Goal: Check status: Check status

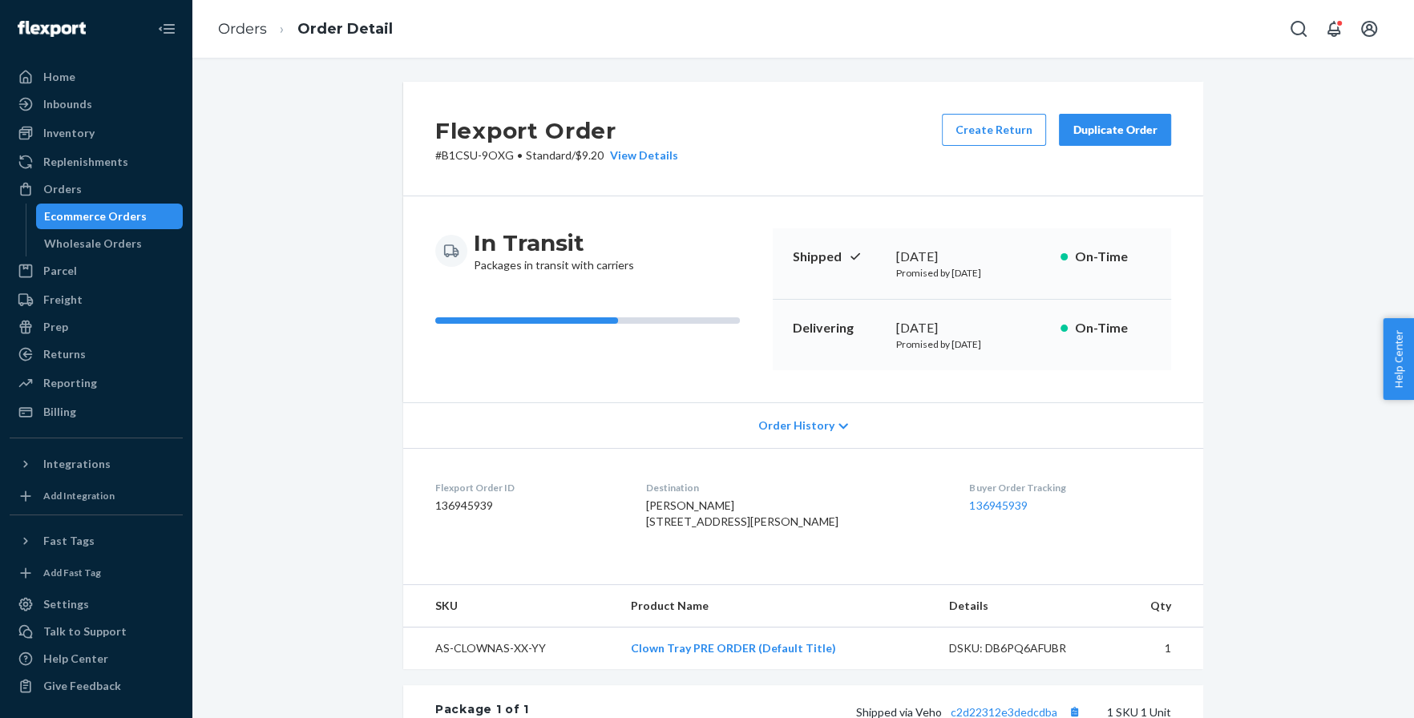
scroll to position [16, 0]
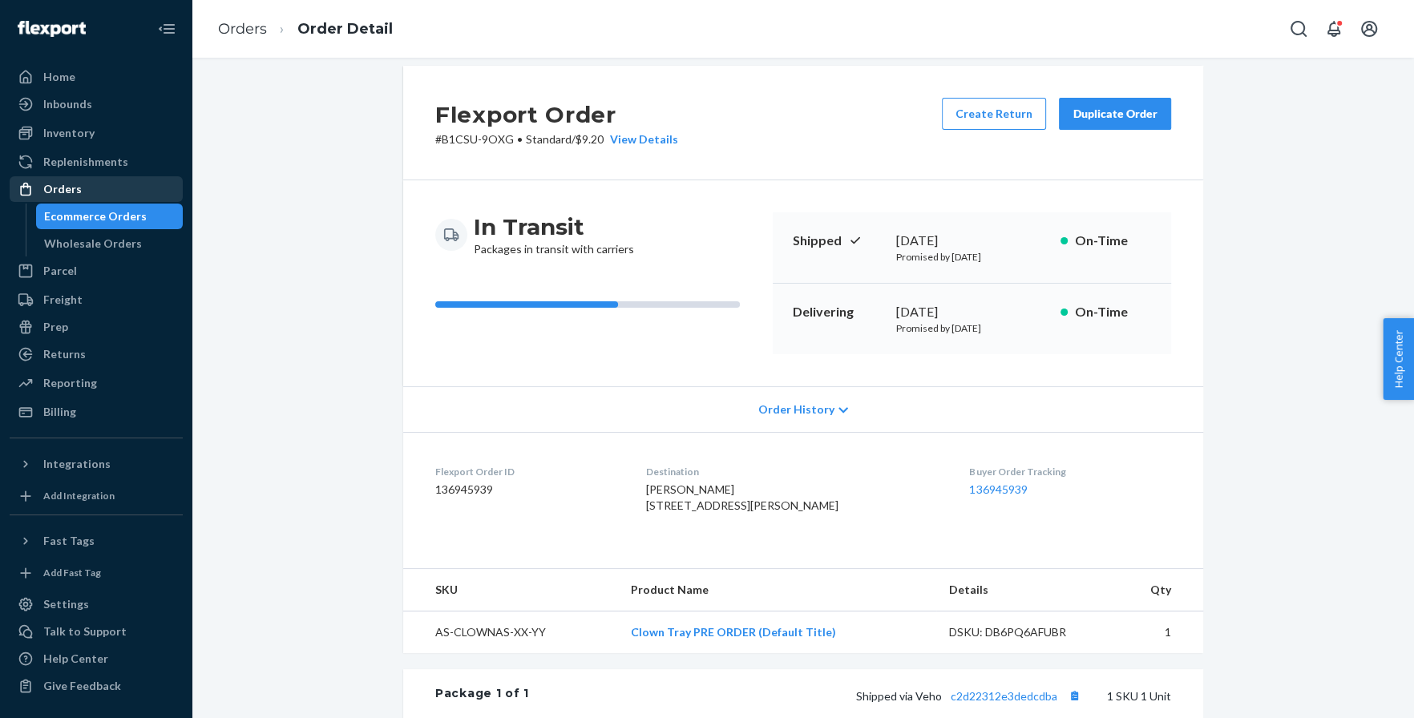
click at [129, 188] on div "Orders" at bounding box center [96, 189] width 170 height 22
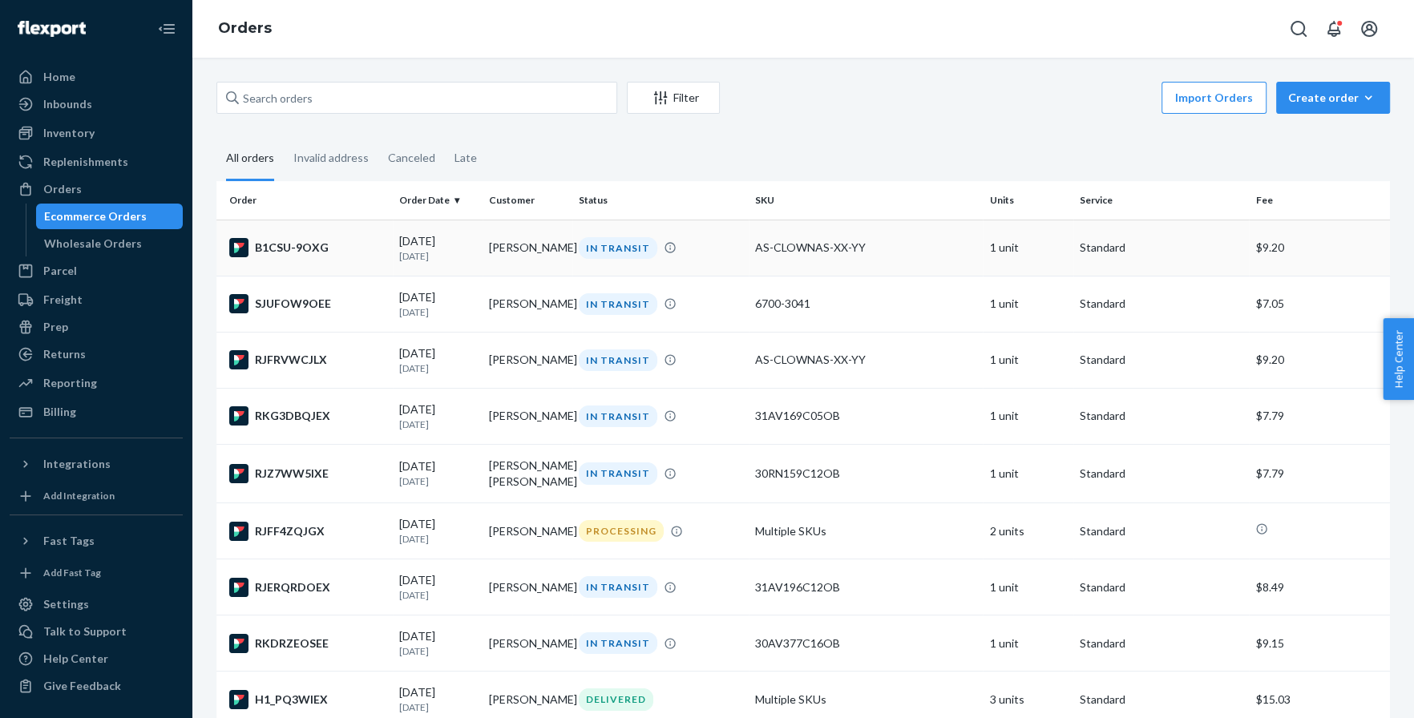
click at [317, 248] on div "B1CSU-9OXG" at bounding box center [307, 247] width 157 height 19
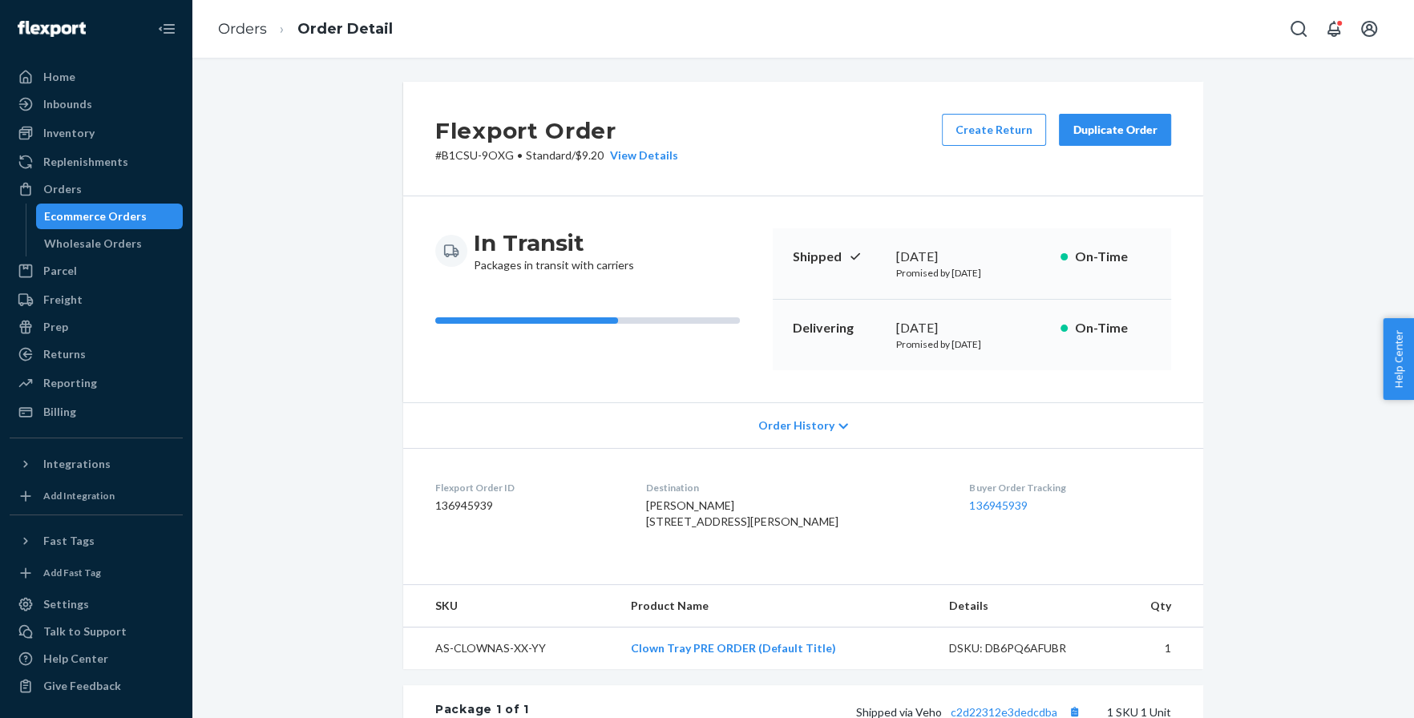
click at [678, 506] on span "[PERSON_NAME] [STREET_ADDRESS][PERSON_NAME]" at bounding box center [742, 513] width 192 height 30
copy span "[PERSON_NAME]"
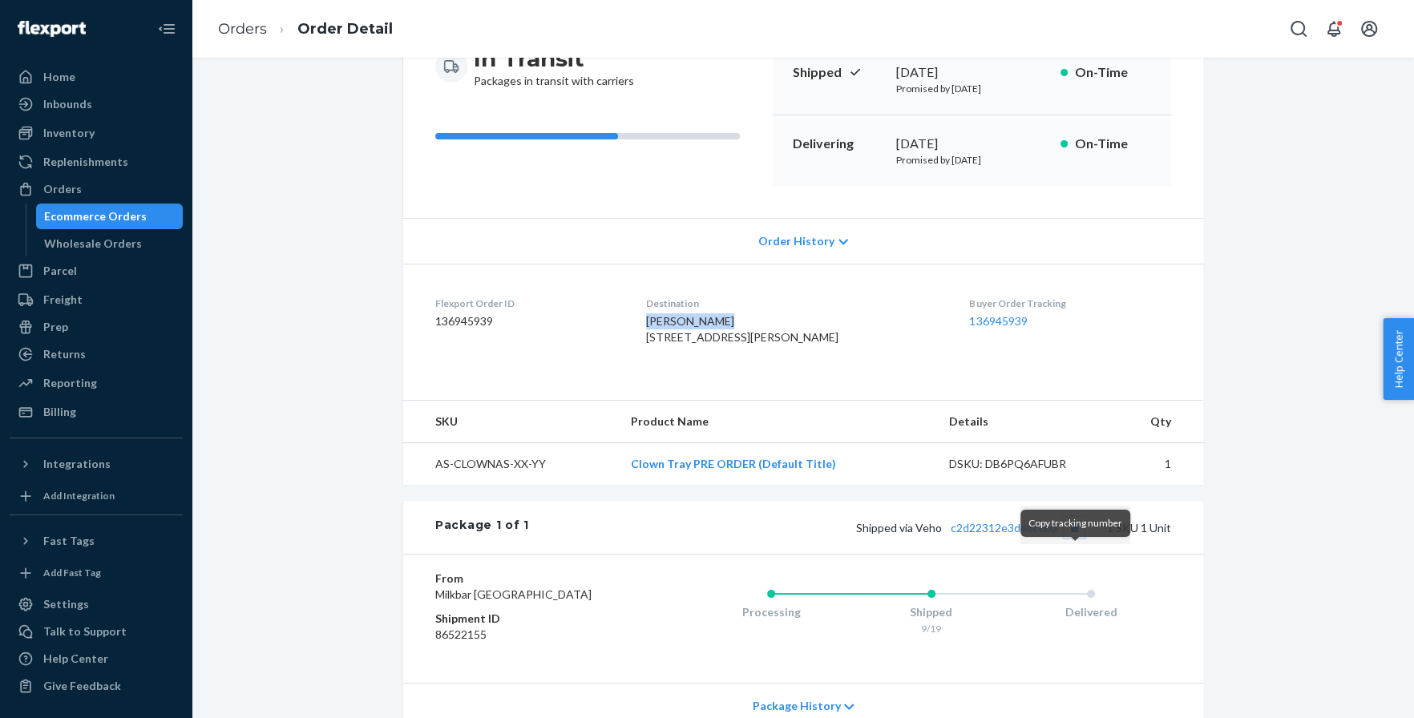
click at [1077, 538] on button "Copy tracking number" at bounding box center [1073, 527] width 21 height 21
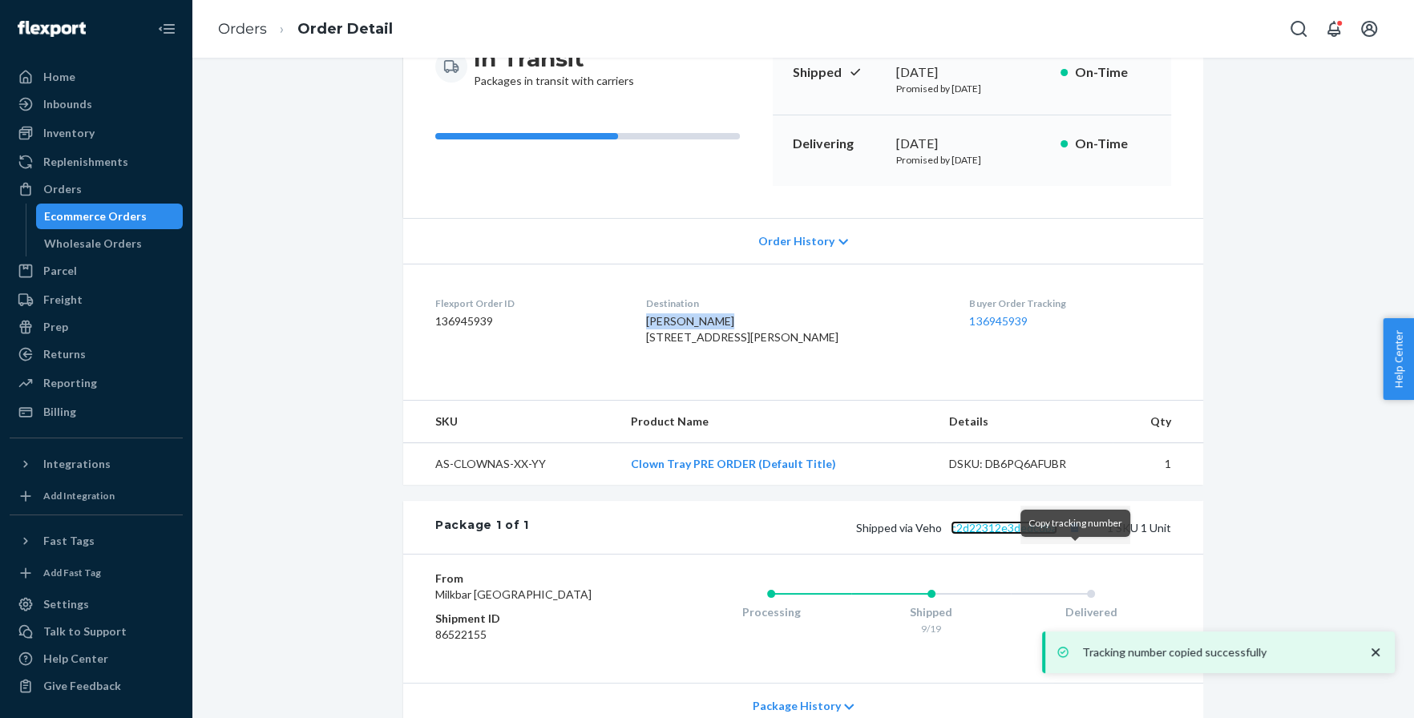
click at [1024, 535] on link "c2d22312e3dedcdba" at bounding box center [1003, 528] width 107 height 14
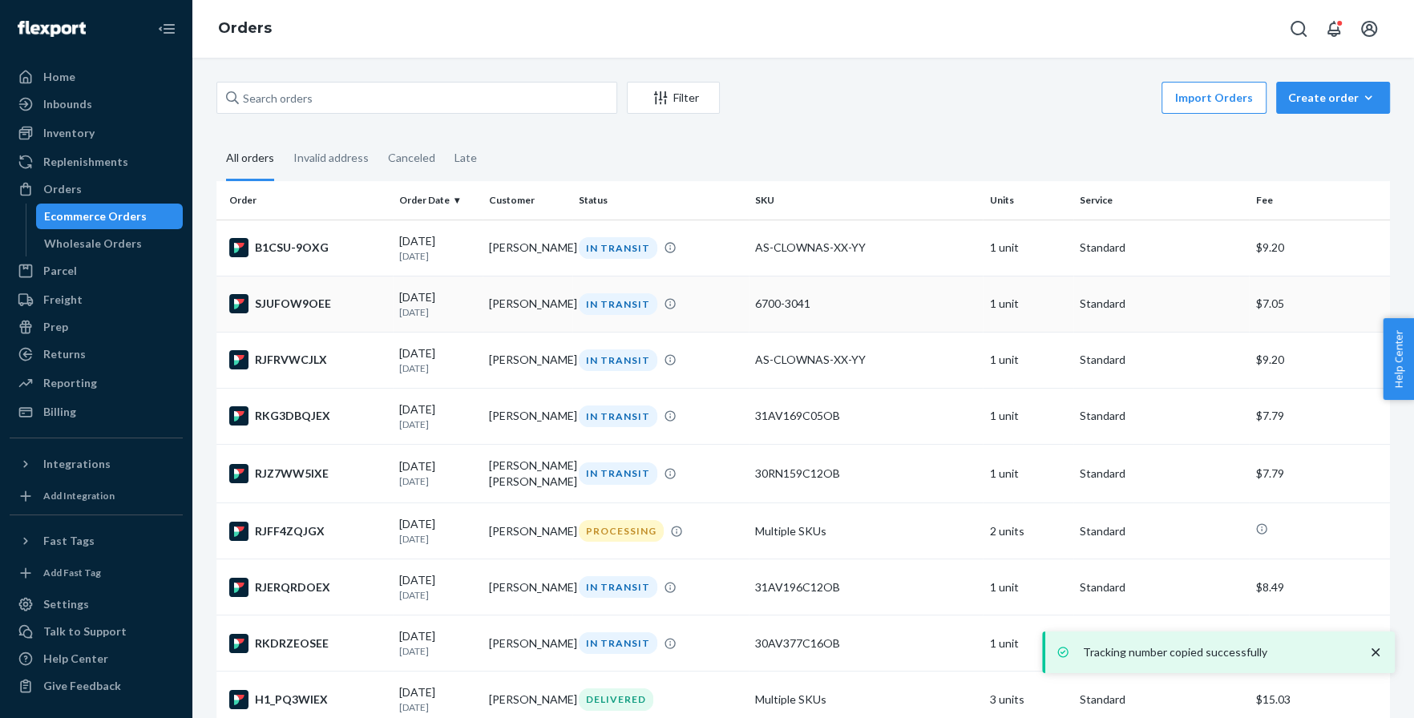
click at [313, 304] on div "SJUFOW9OEE" at bounding box center [307, 303] width 157 height 19
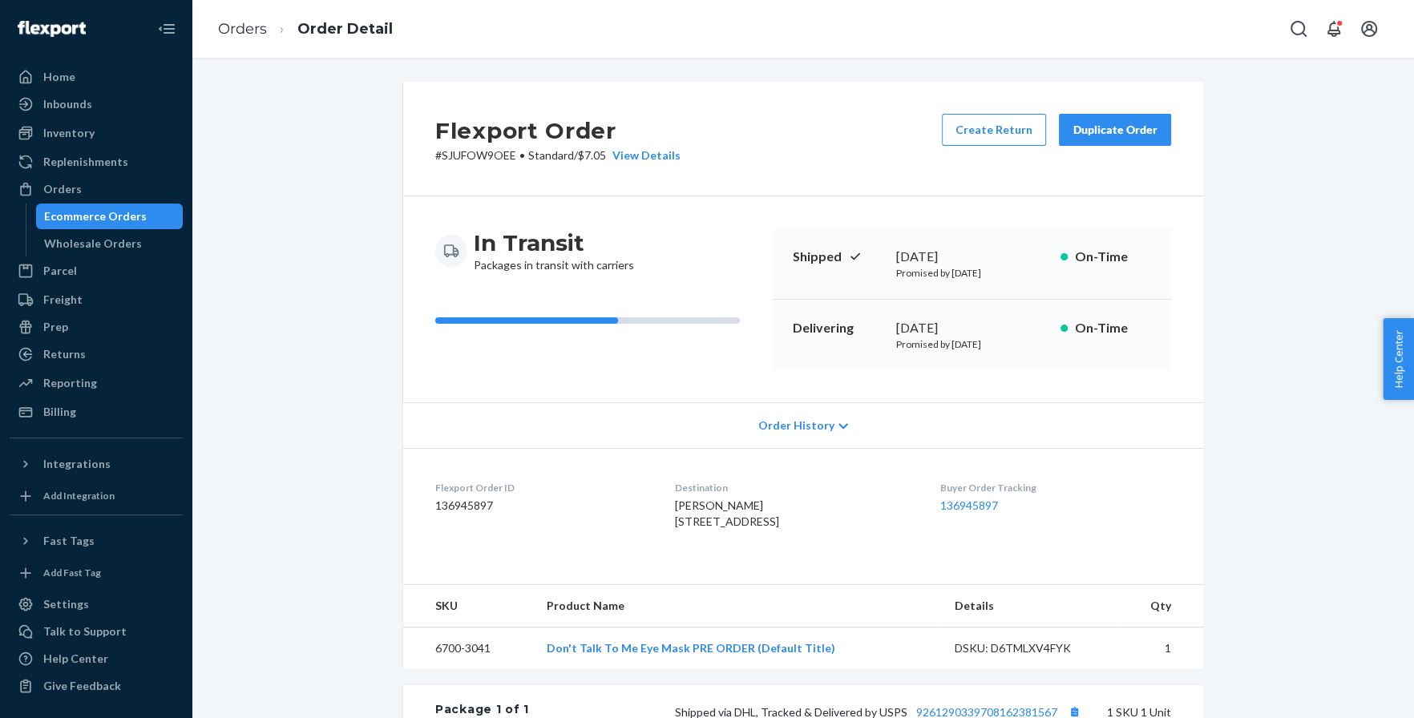
click at [677, 502] on span "[PERSON_NAME] [STREET_ADDRESS]" at bounding box center [727, 513] width 104 height 30
copy span "[PERSON_NAME]"
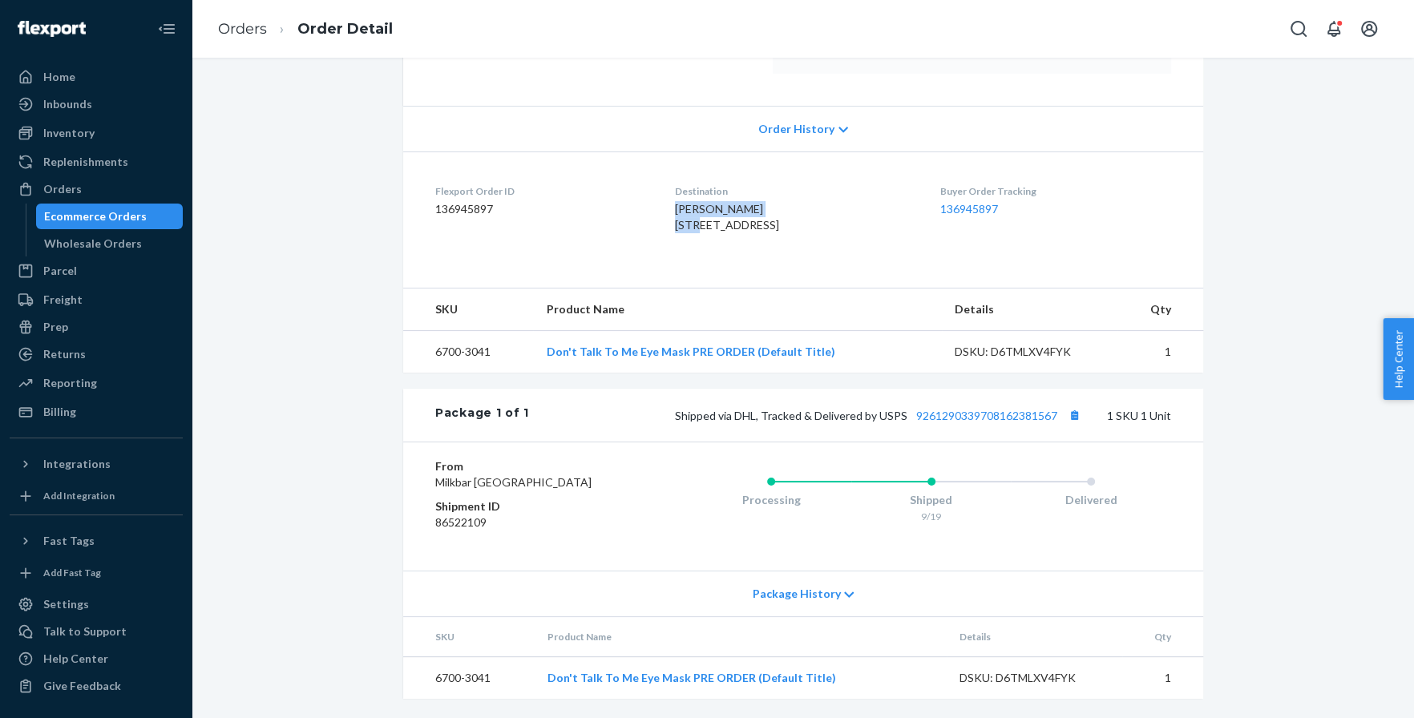
scroll to position [341, 0]
click at [1073, 405] on button "Copy tracking number" at bounding box center [1073, 415] width 21 height 21
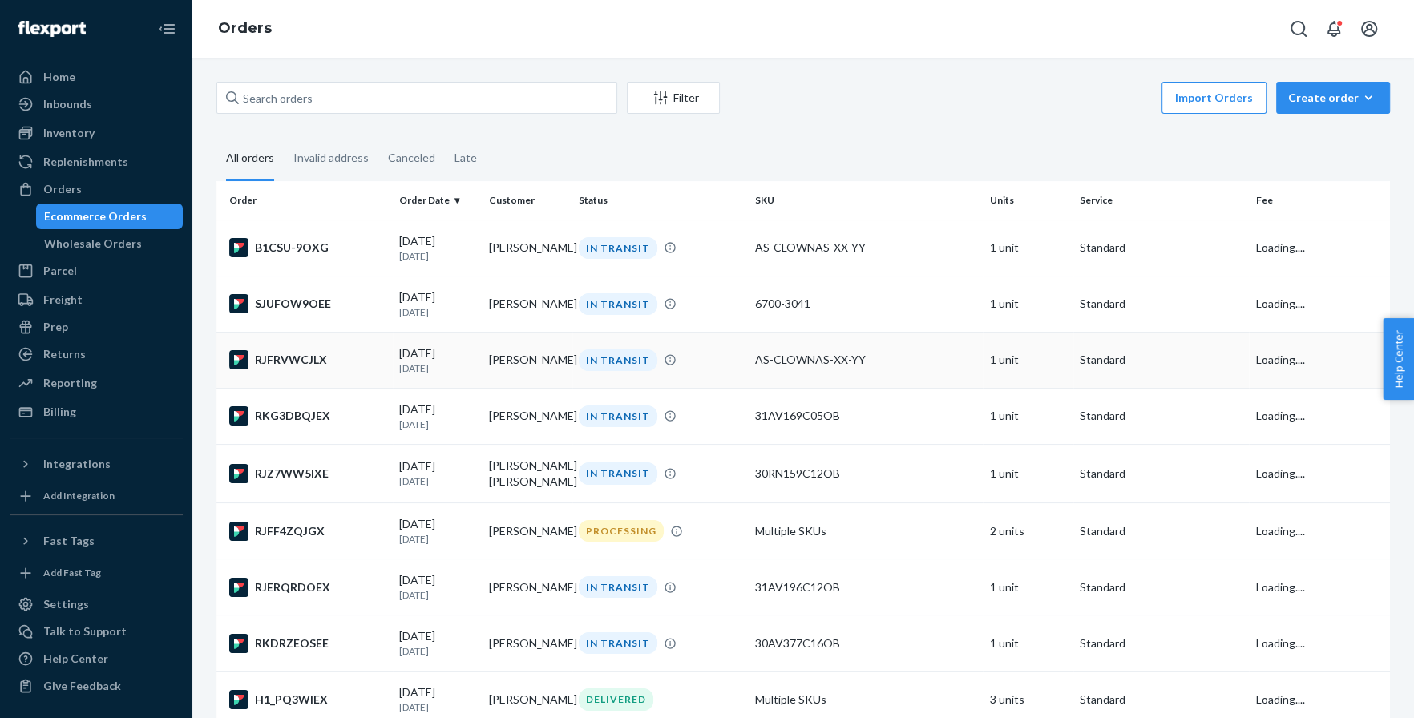
click at [297, 346] on td "RJFRVWCJLX" at bounding box center [304, 360] width 176 height 56
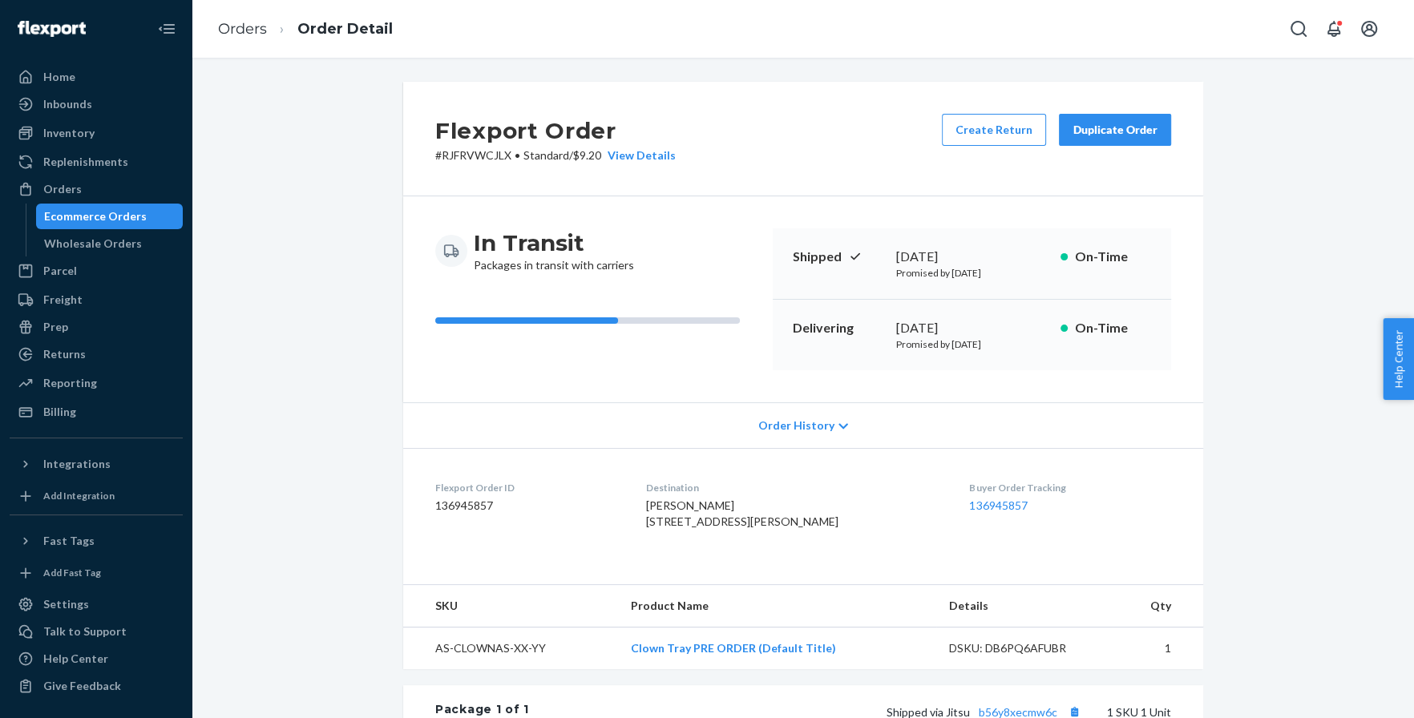
click at [702, 503] on span "[PERSON_NAME] [STREET_ADDRESS][PERSON_NAME]" at bounding box center [742, 513] width 192 height 30
copy span "[PERSON_NAME]"
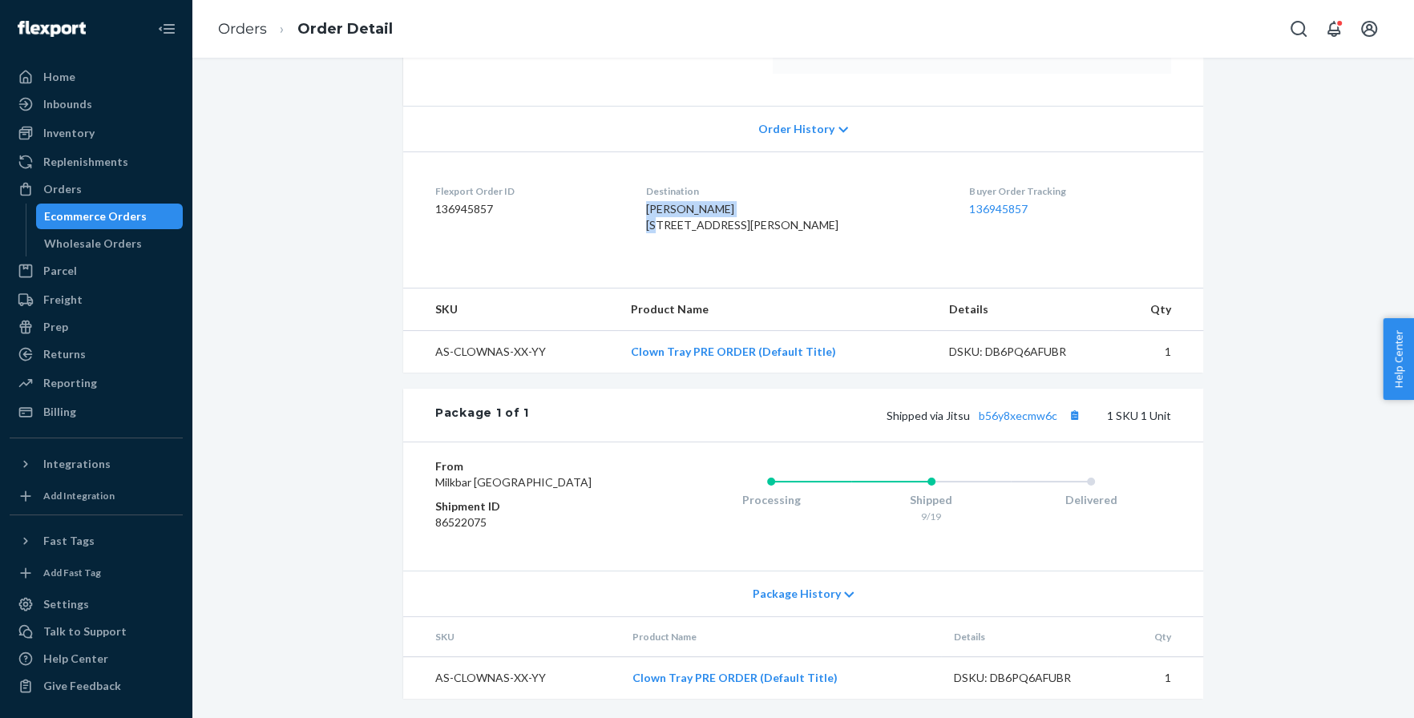
scroll to position [333, 0]
click at [1079, 408] on button "Copy tracking number" at bounding box center [1073, 415] width 21 height 21
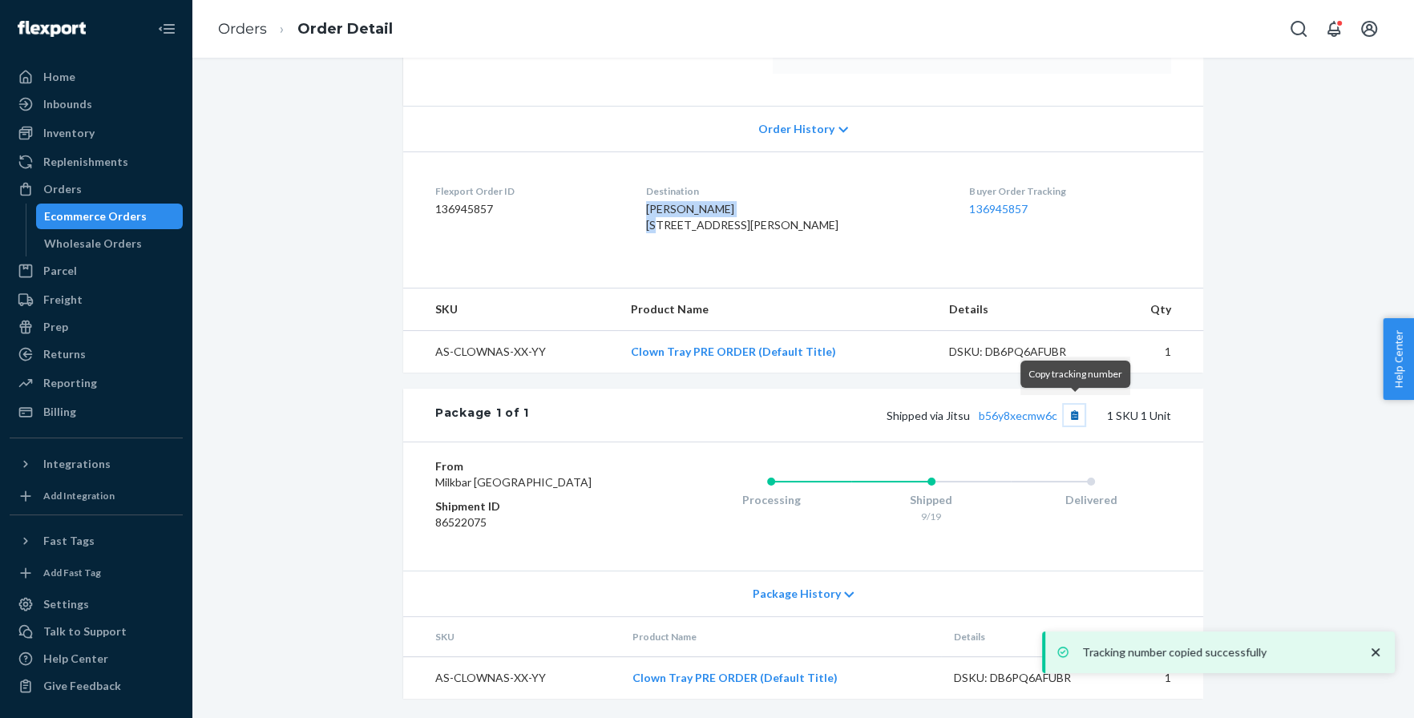
click at [1071, 411] on button "Copy tracking number" at bounding box center [1073, 415] width 21 height 21
click at [1035, 414] on link "b56y8xecmw6c" at bounding box center [1018, 416] width 79 height 14
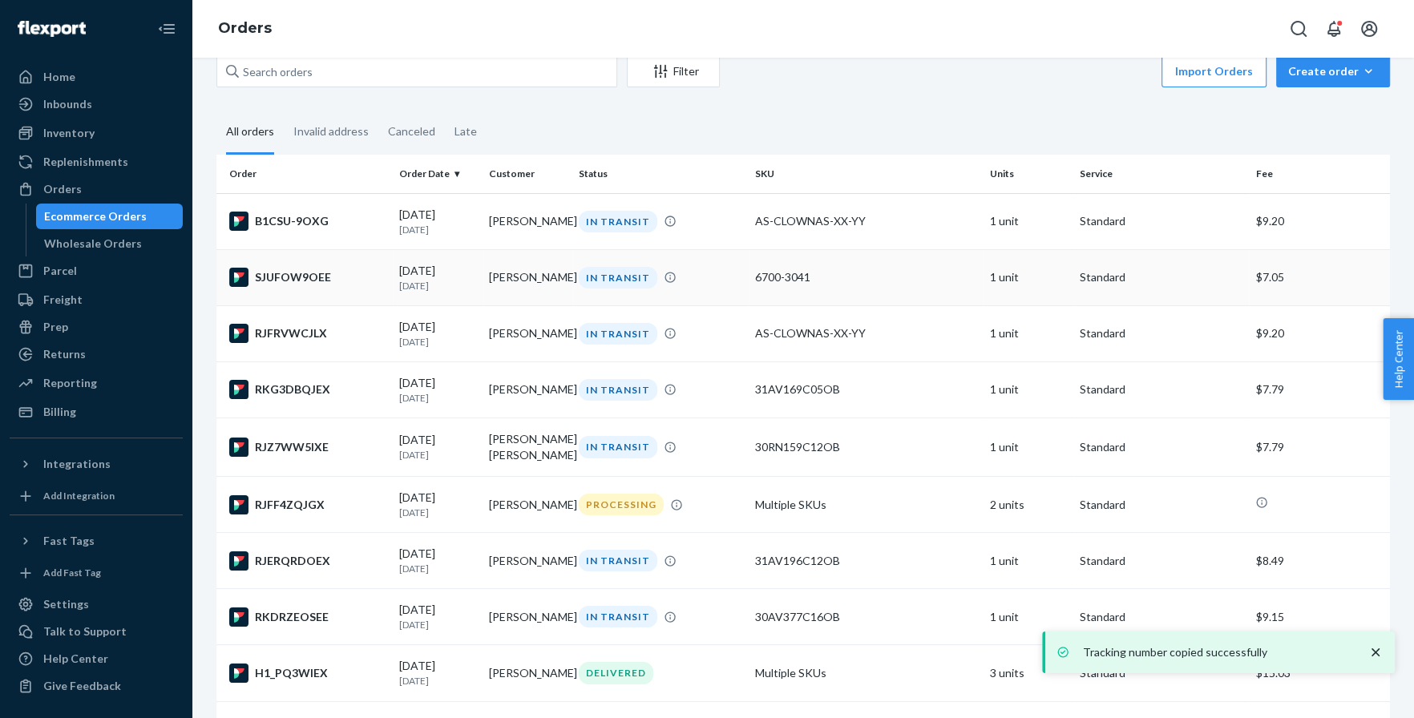
scroll to position [30, 0]
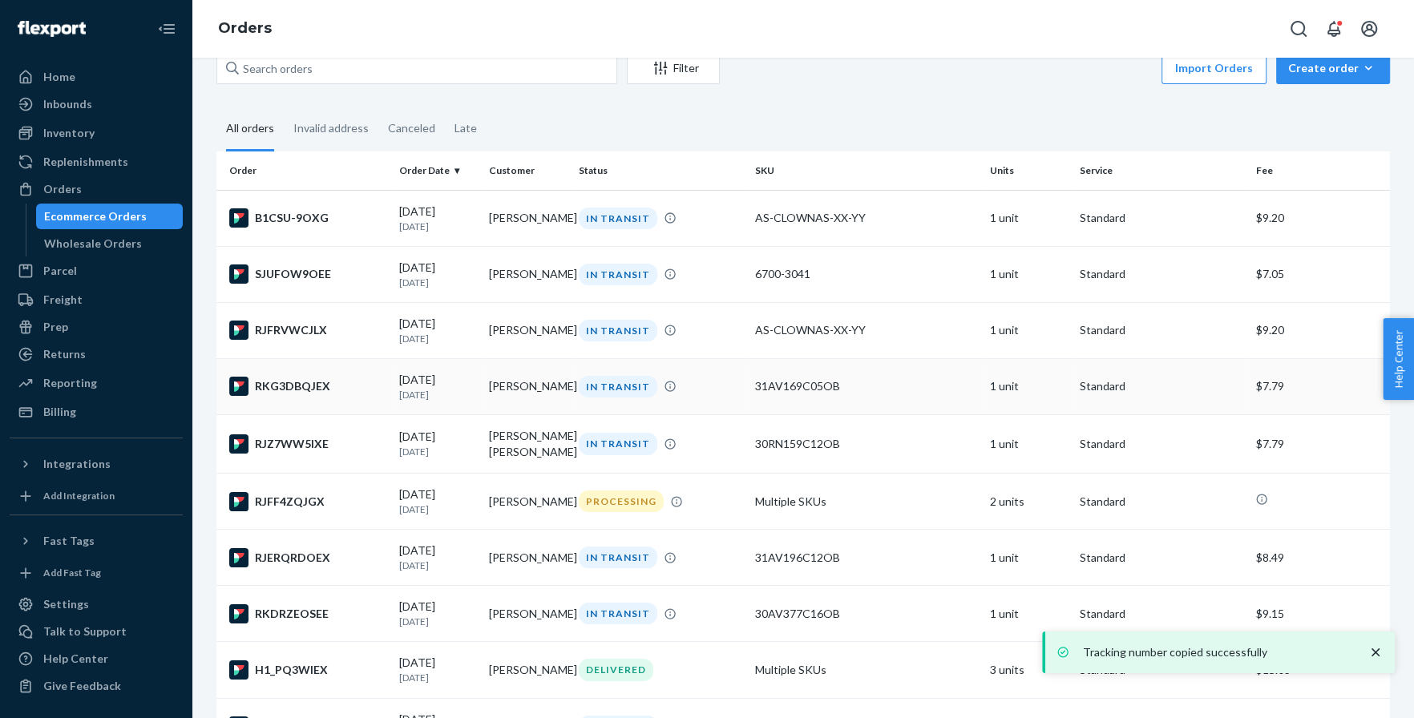
click at [282, 385] on div "RKG3DBQJEX" at bounding box center [307, 386] width 157 height 19
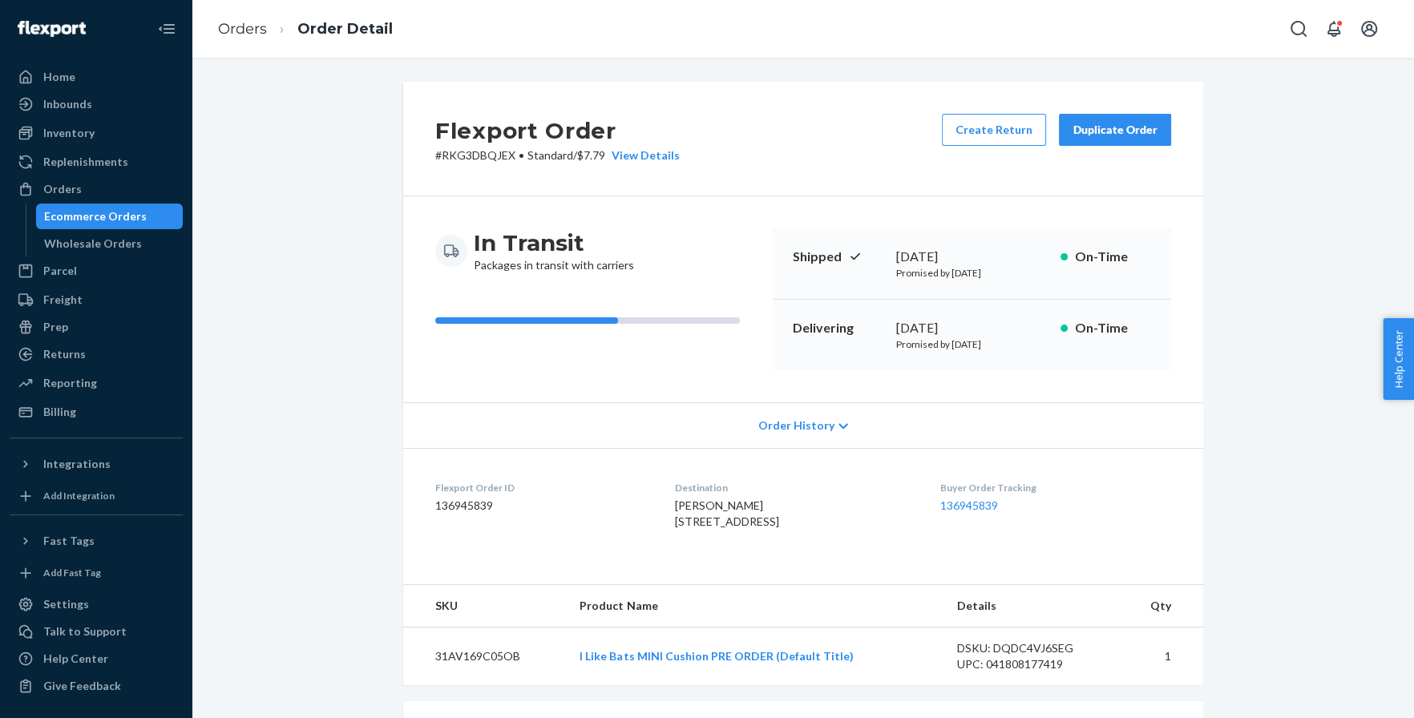
click at [675, 504] on span "[PERSON_NAME] [STREET_ADDRESS]" at bounding box center [727, 513] width 104 height 30
copy span "[PERSON_NAME]"
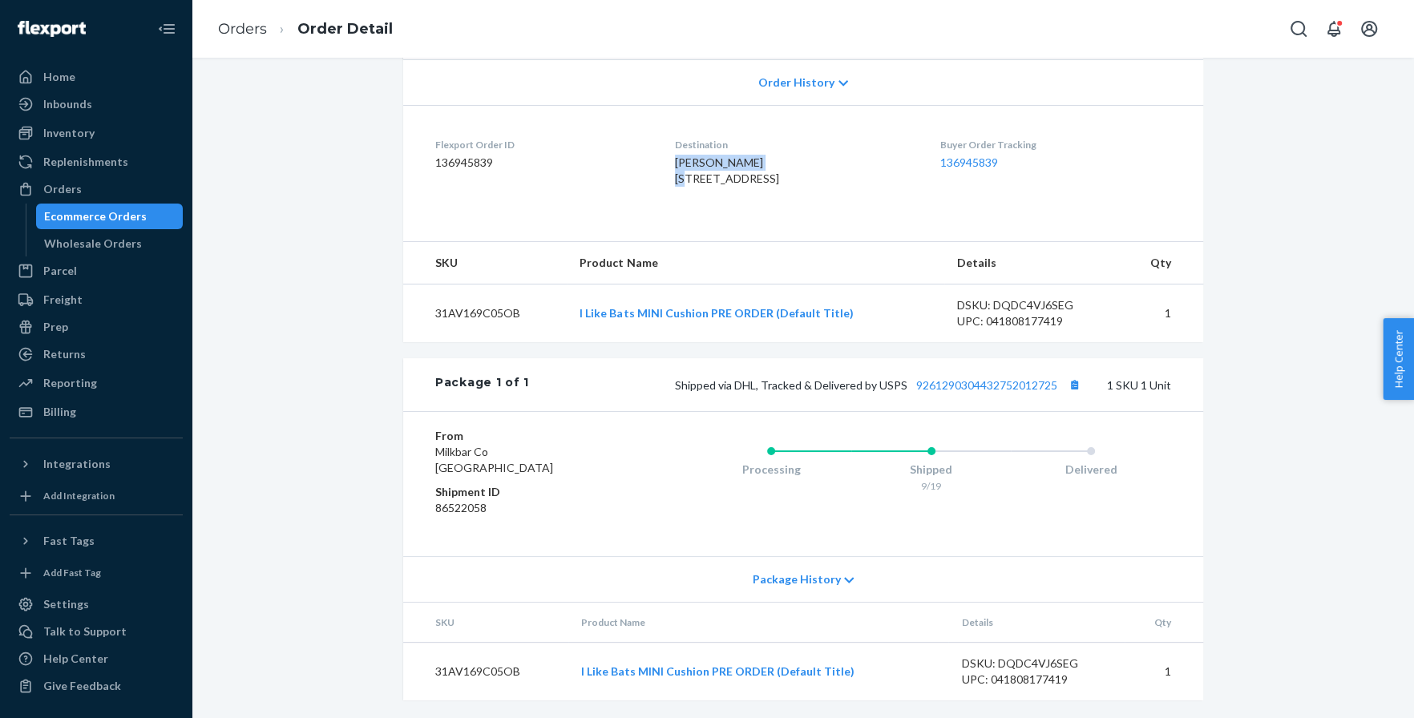
scroll to position [373, 0]
click at [1073, 387] on button "Copy tracking number" at bounding box center [1073, 383] width 21 height 21
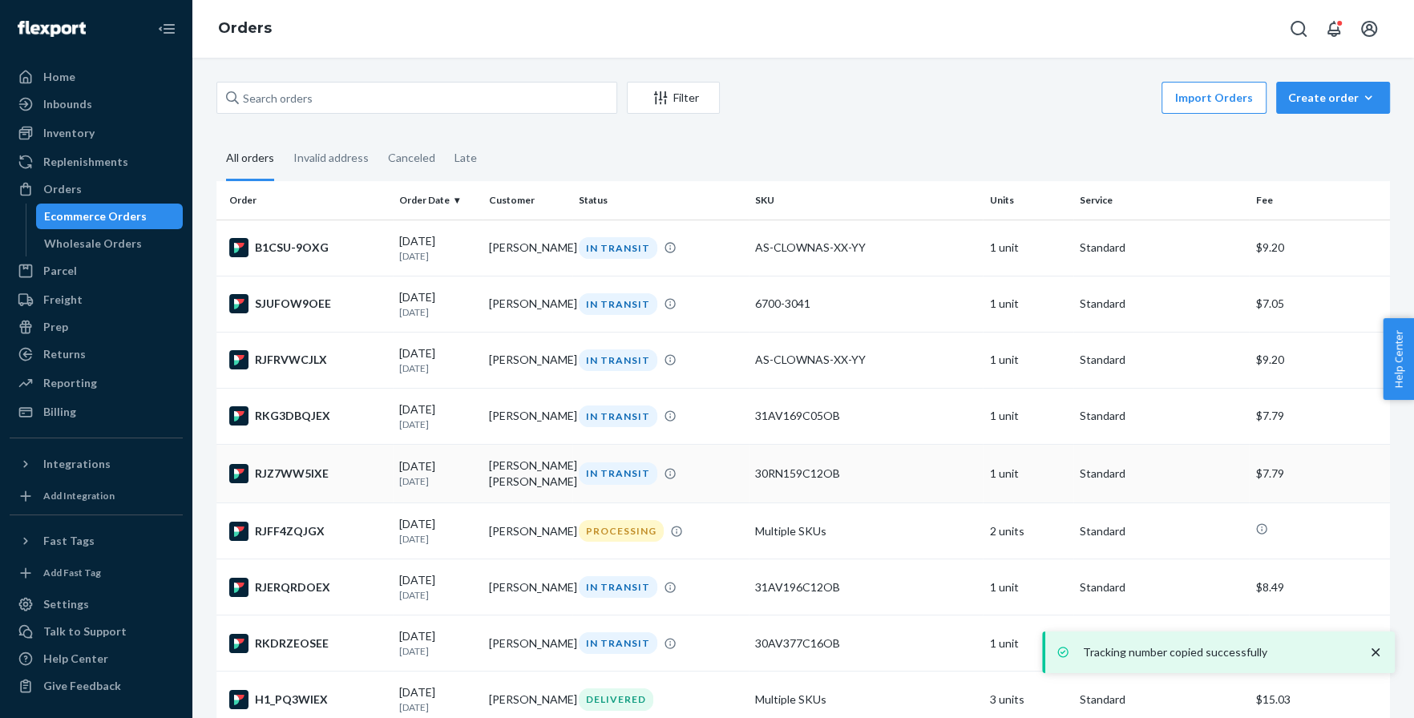
click at [305, 480] on div "RJZ7WW5IXE" at bounding box center [307, 473] width 157 height 19
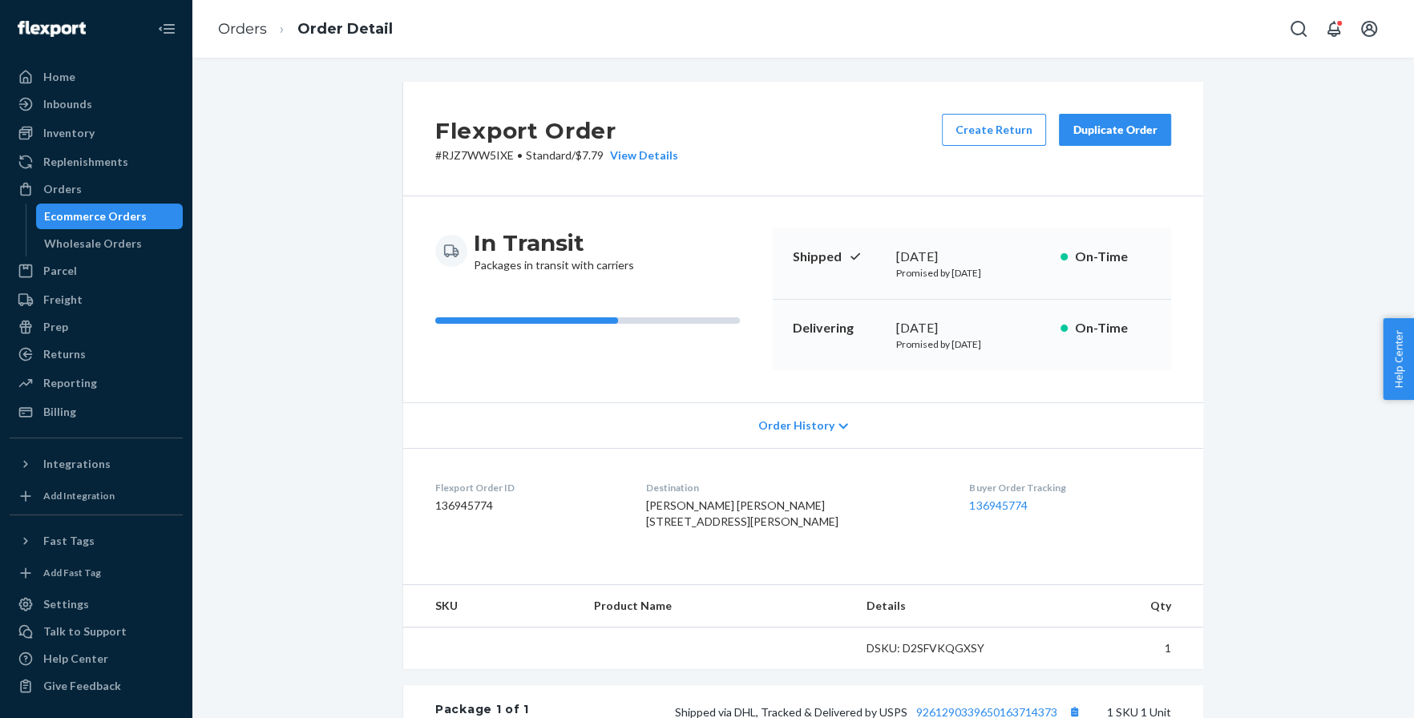
click at [681, 501] on span "[PERSON_NAME] [PERSON_NAME] [STREET_ADDRESS][PERSON_NAME]" at bounding box center [742, 513] width 192 height 30
copy span "[PERSON_NAME] [PERSON_NAME]"
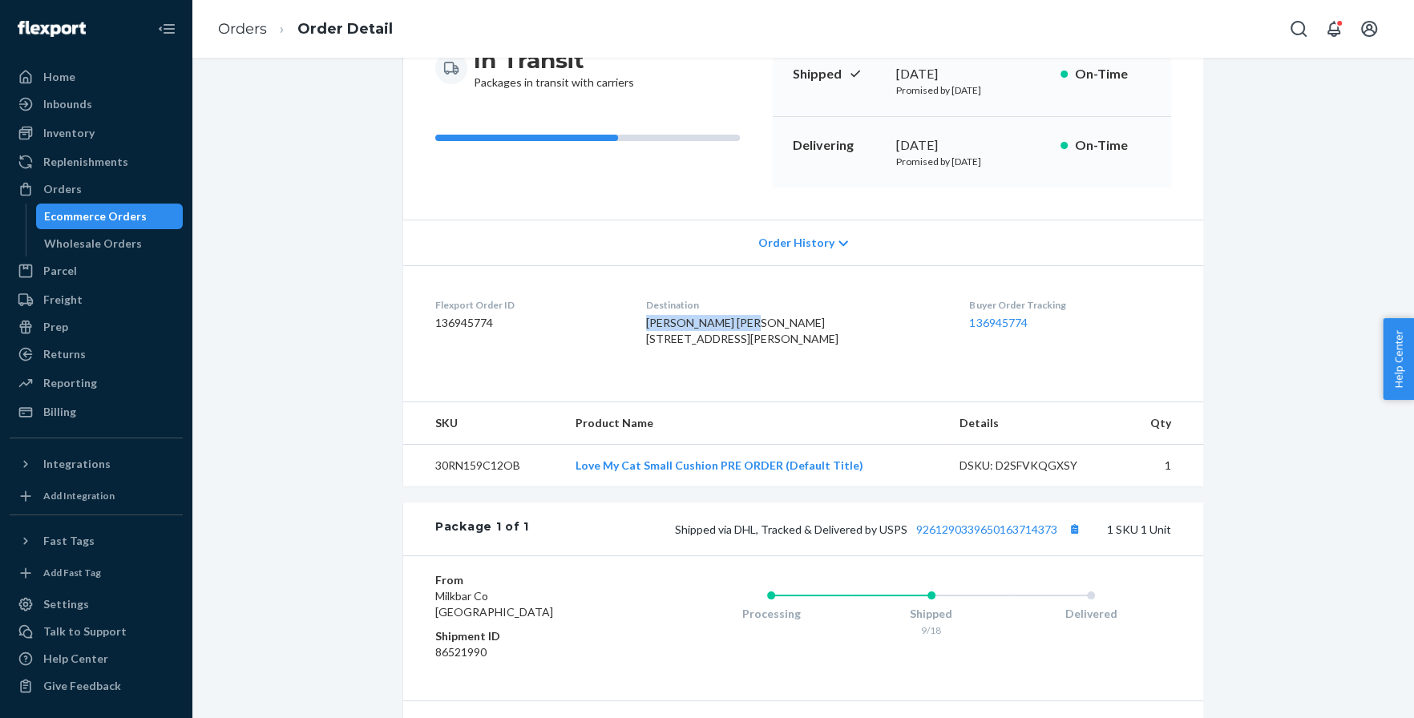
scroll to position [202, 0]
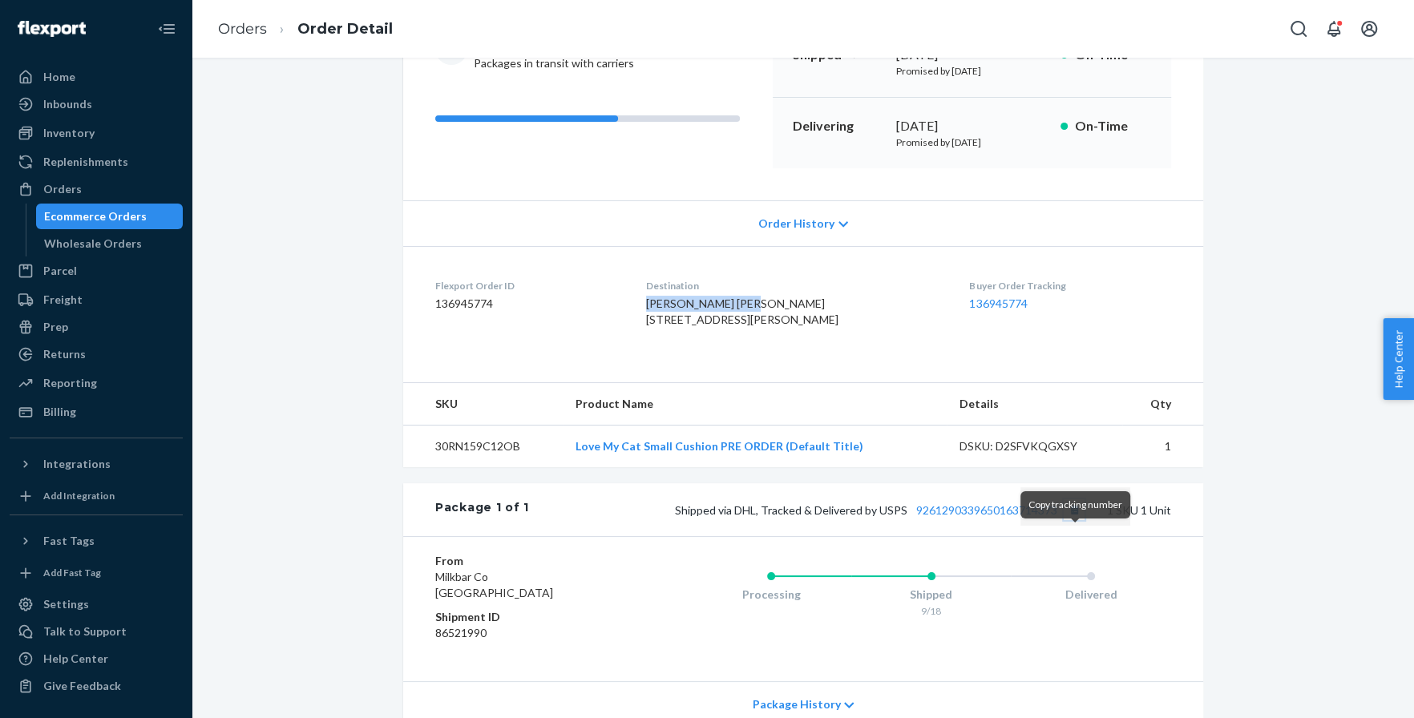
click at [1078, 520] on button "Copy tracking number" at bounding box center [1073, 509] width 21 height 21
click at [1079, 520] on button "Copy tracking number" at bounding box center [1073, 509] width 21 height 21
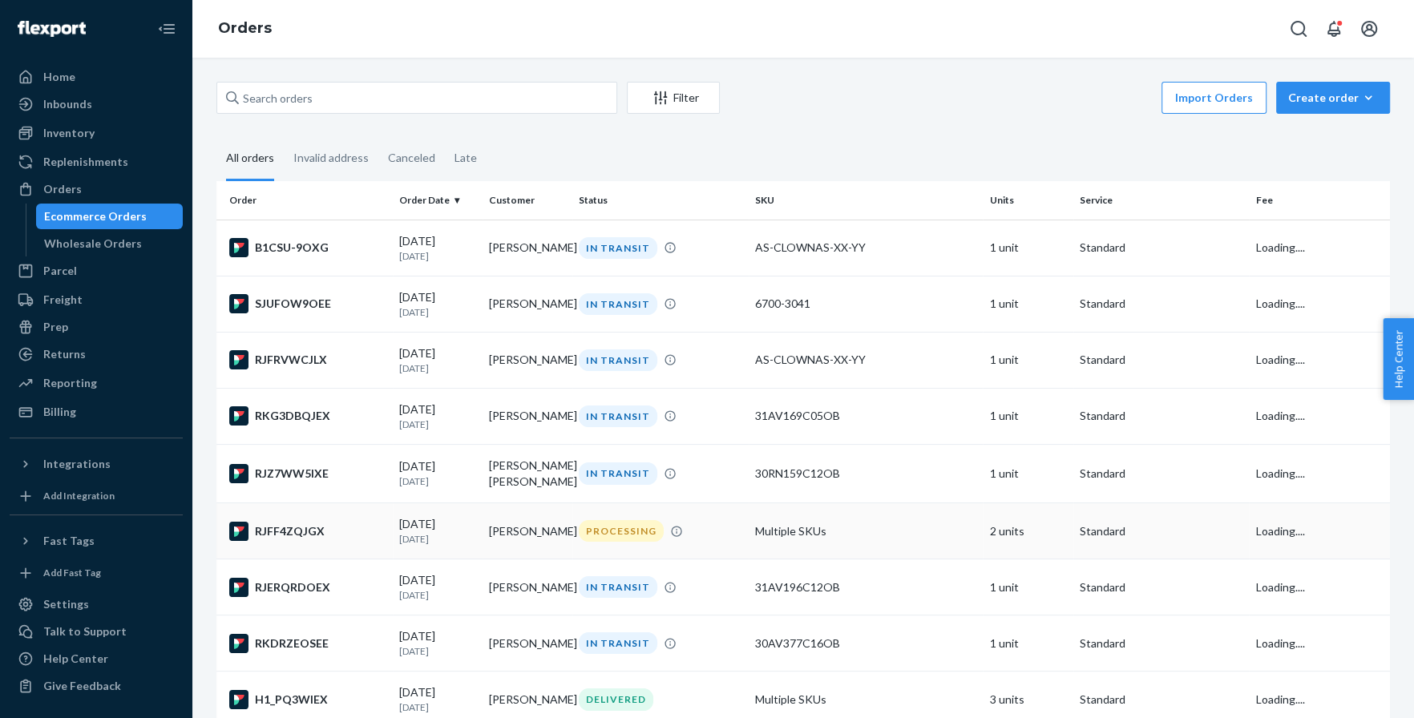
click at [326, 528] on div "RJFF4ZQJGX" at bounding box center [307, 531] width 157 height 19
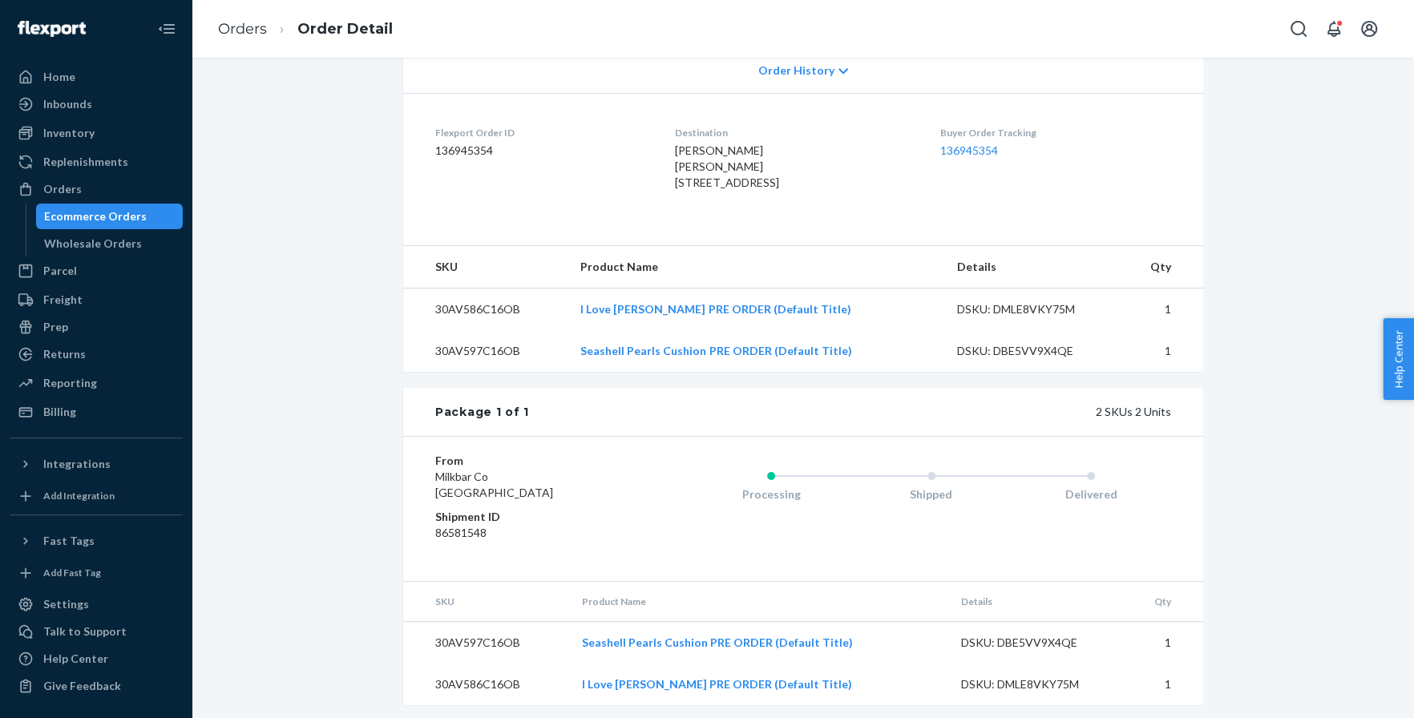
scroll to position [406, 0]
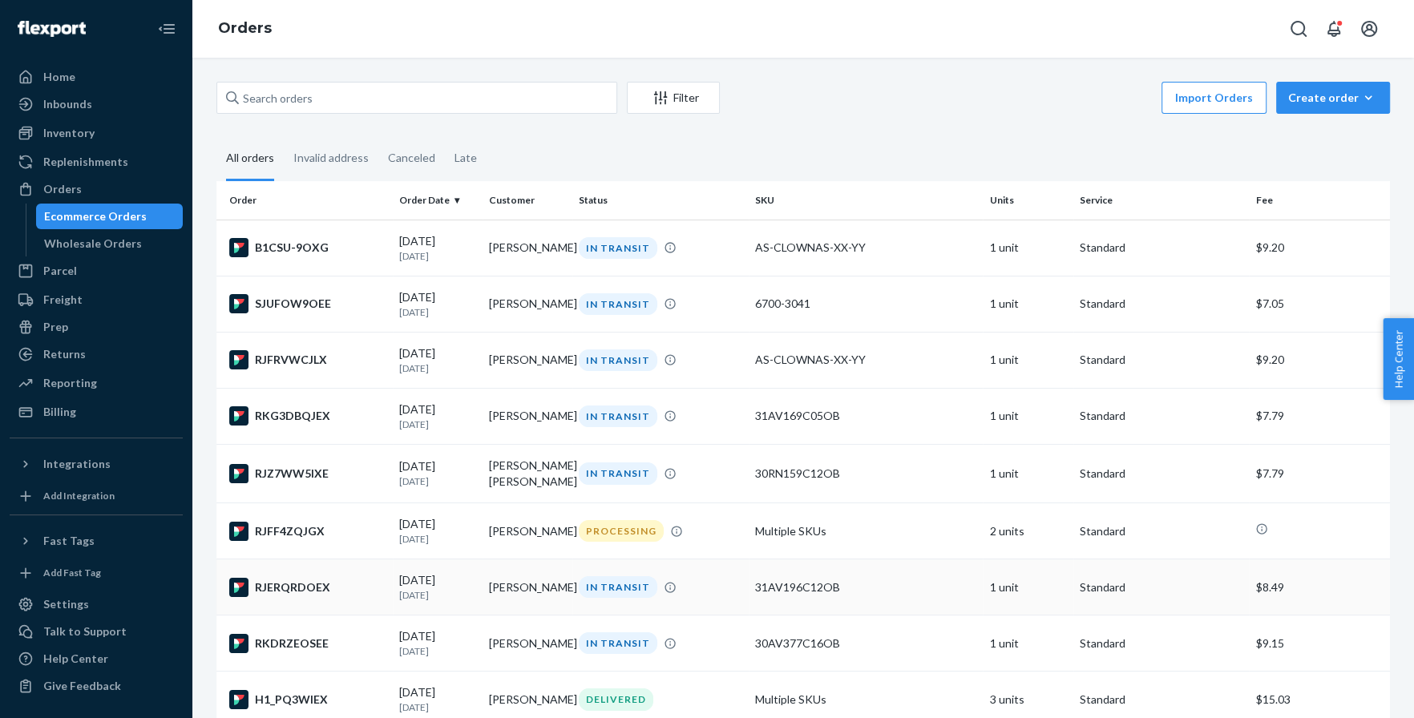
click at [325, 575] on td "RJERQRDOEX" at bounding box center [304, 587] width 176 height 56
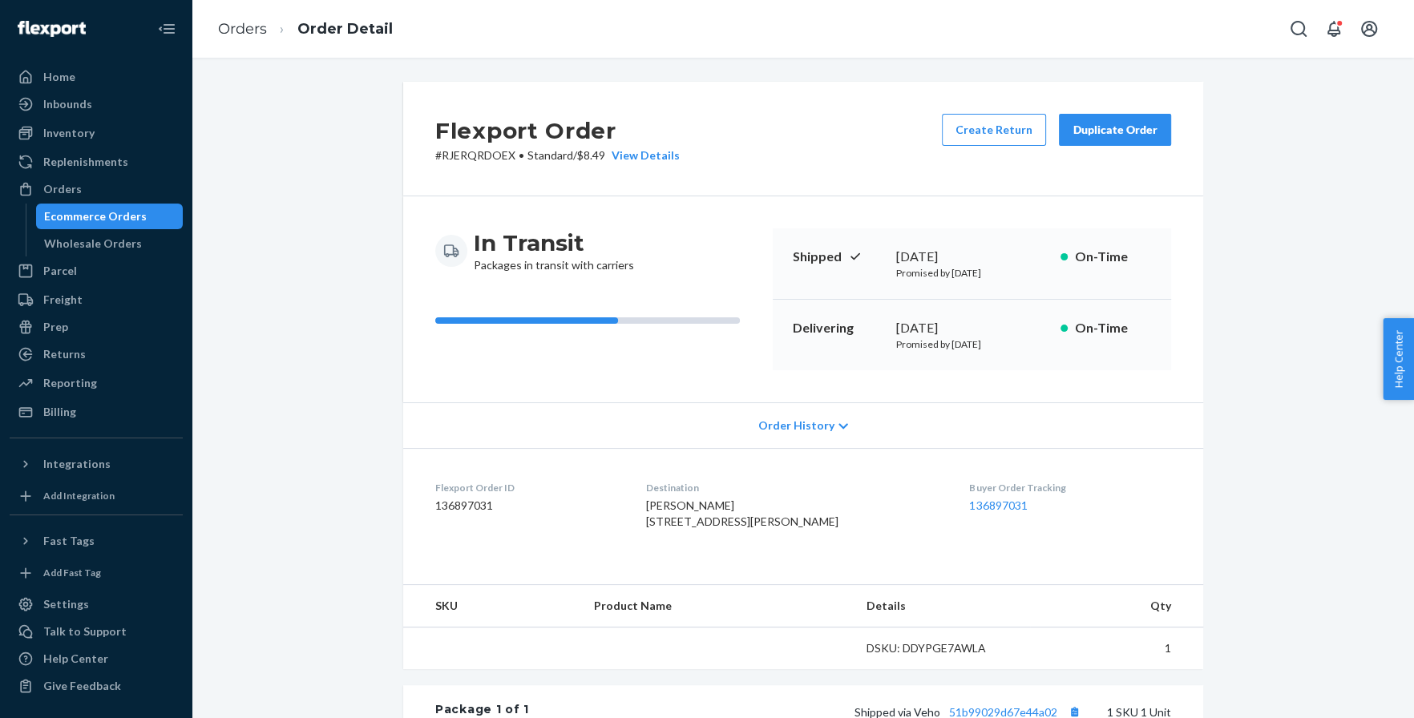
click at [685, 506] on span "[PERSON_NAME] [STREET_ADDRESS][PERSON_NAME]" at bounding box center [742, 513] width 192 height 30
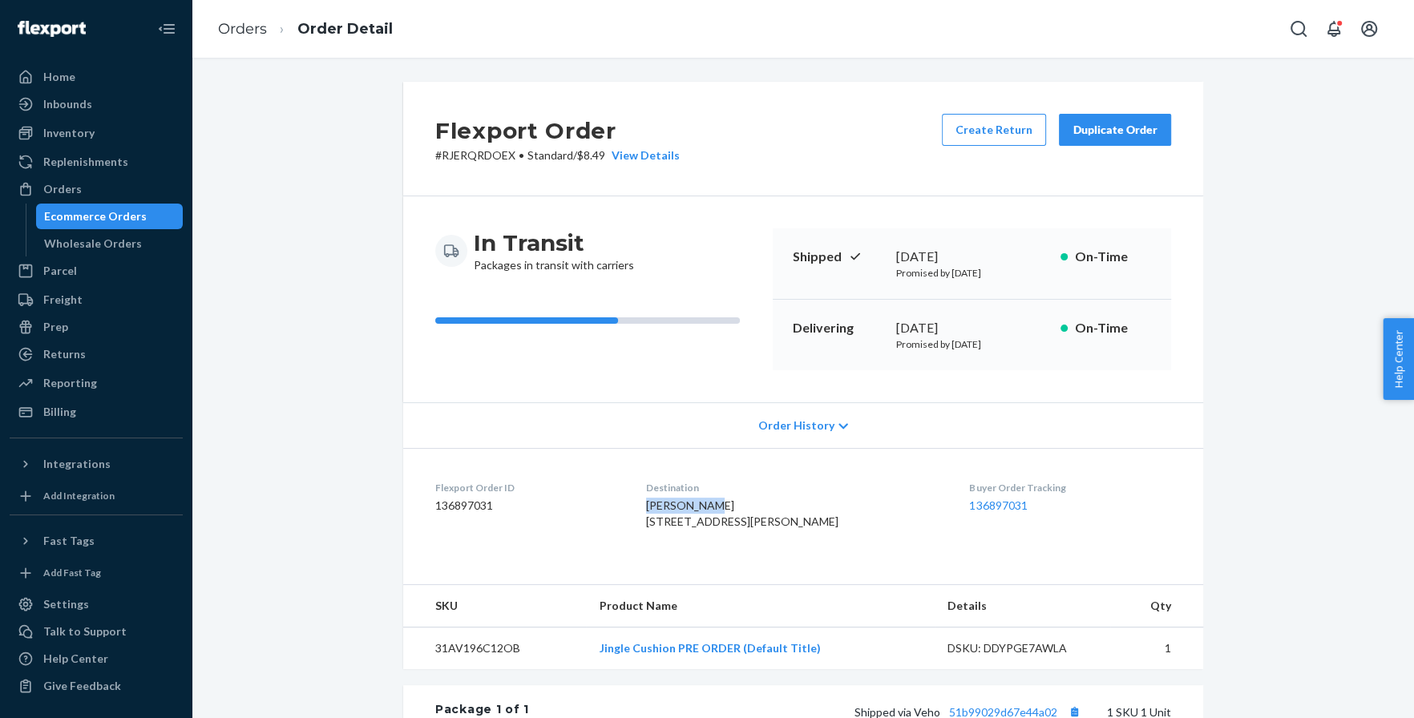
click at [685, 506] on span "[PERSON_NAME] [STREET_ADDRESS][PERSON_NAME]" at bounding box center [742, 513] width 192 height 30
copy span "[PERSON_NAME]"
click at [115, 112] on div "Inbounds" at bounding box center [96, 104] width 170 height 22
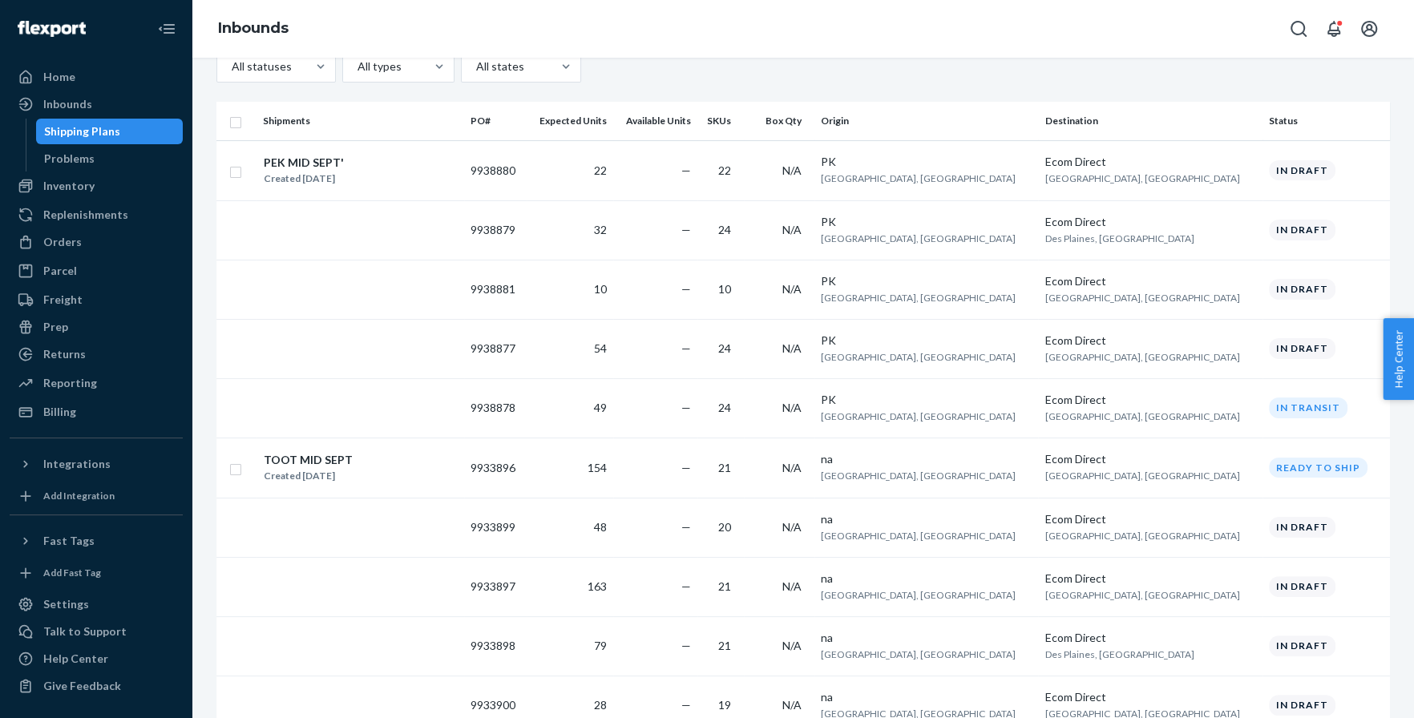
scroll to position [228, 0]
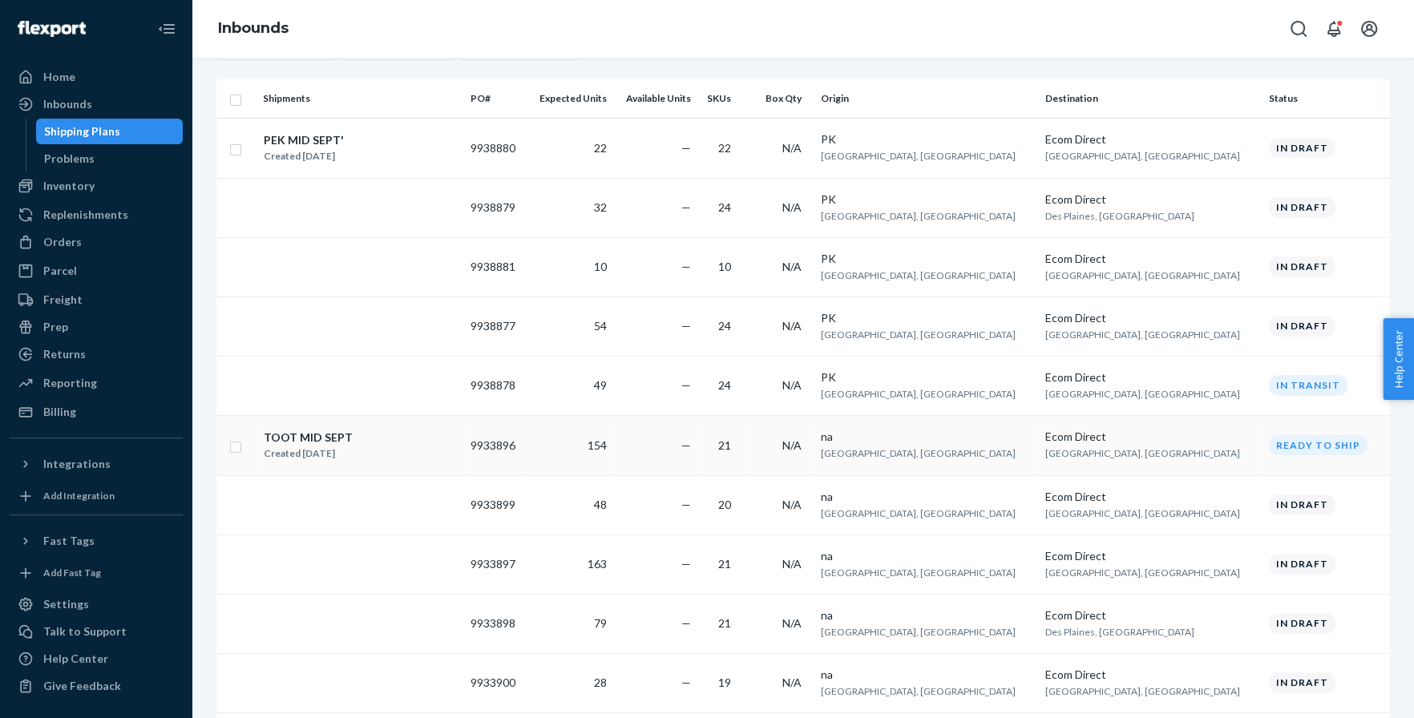
click at [427, 443] on div "TOOT MID SEPT Created [DATE]" at bounding box center [360, 446] width 195 height 34
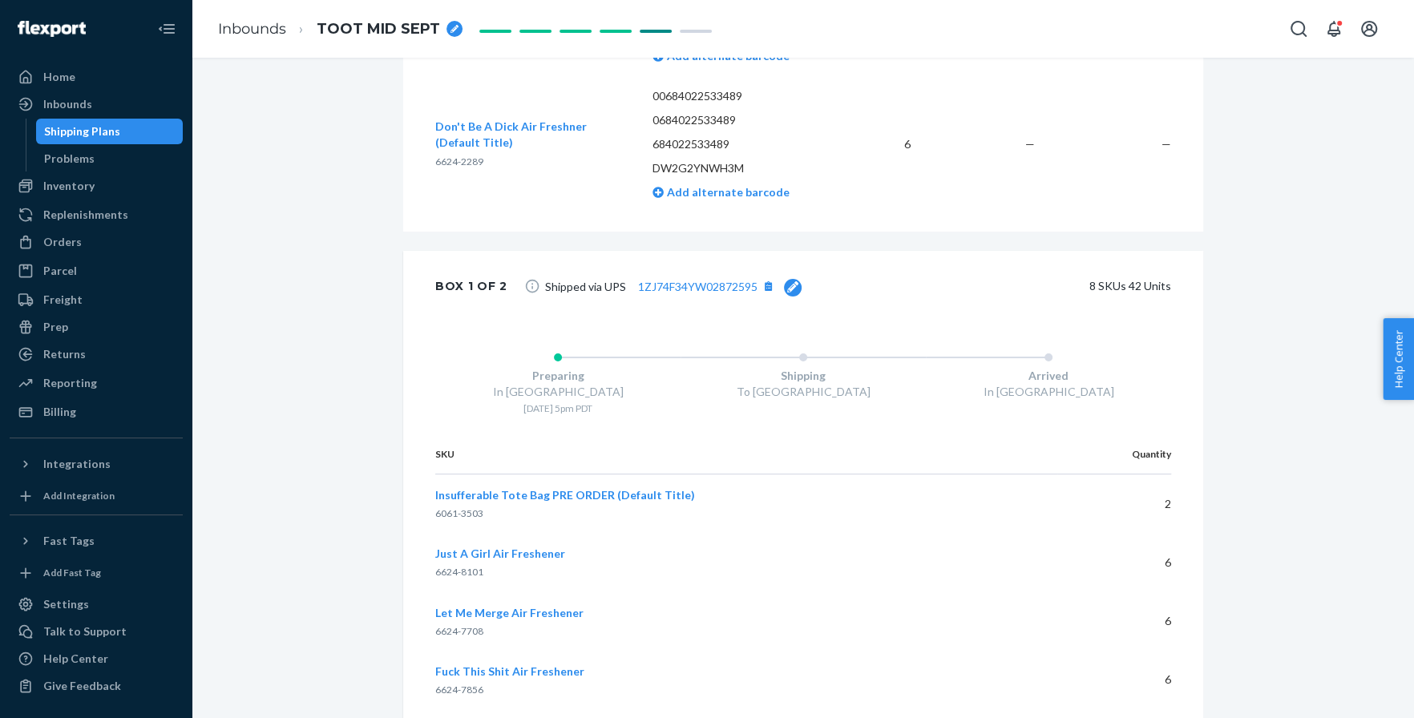
scroll to position [3074, 0]
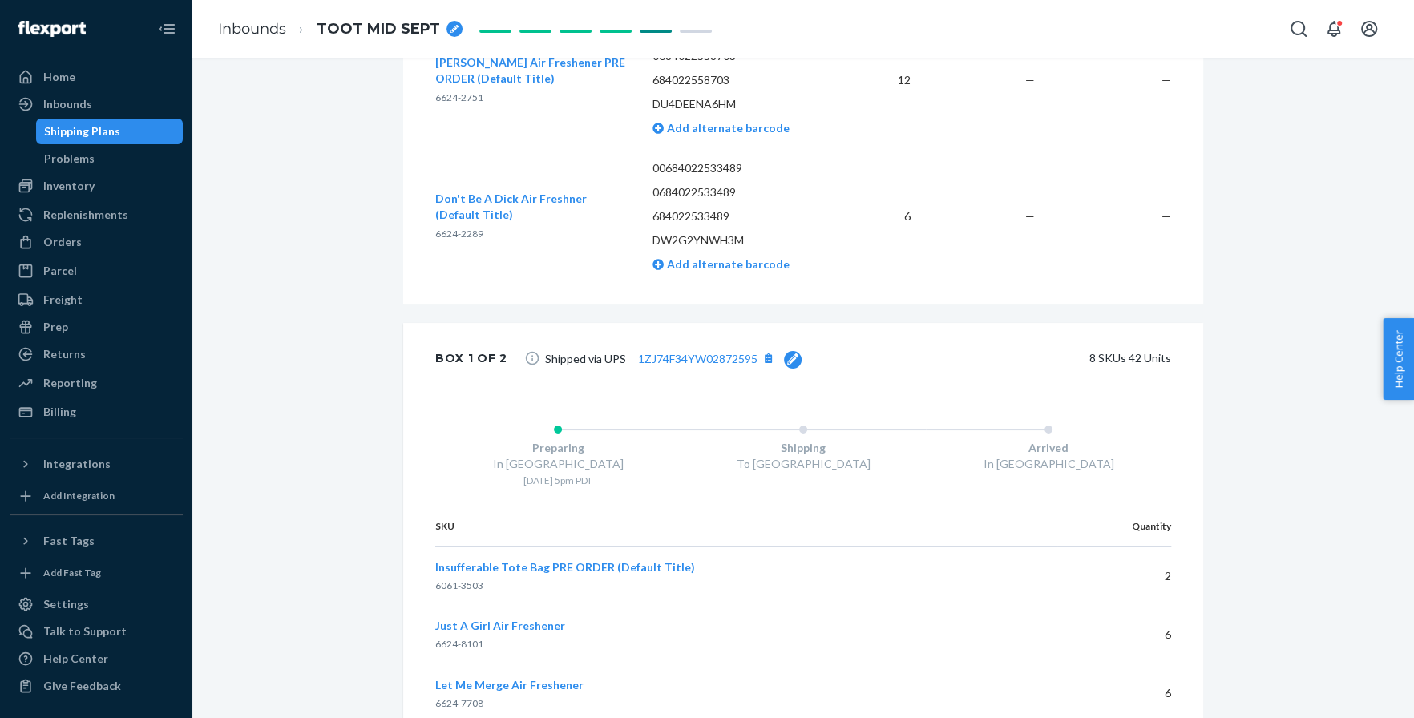
click at [787, 361] on icon at bounding box center [792, 358] width 11 height 11
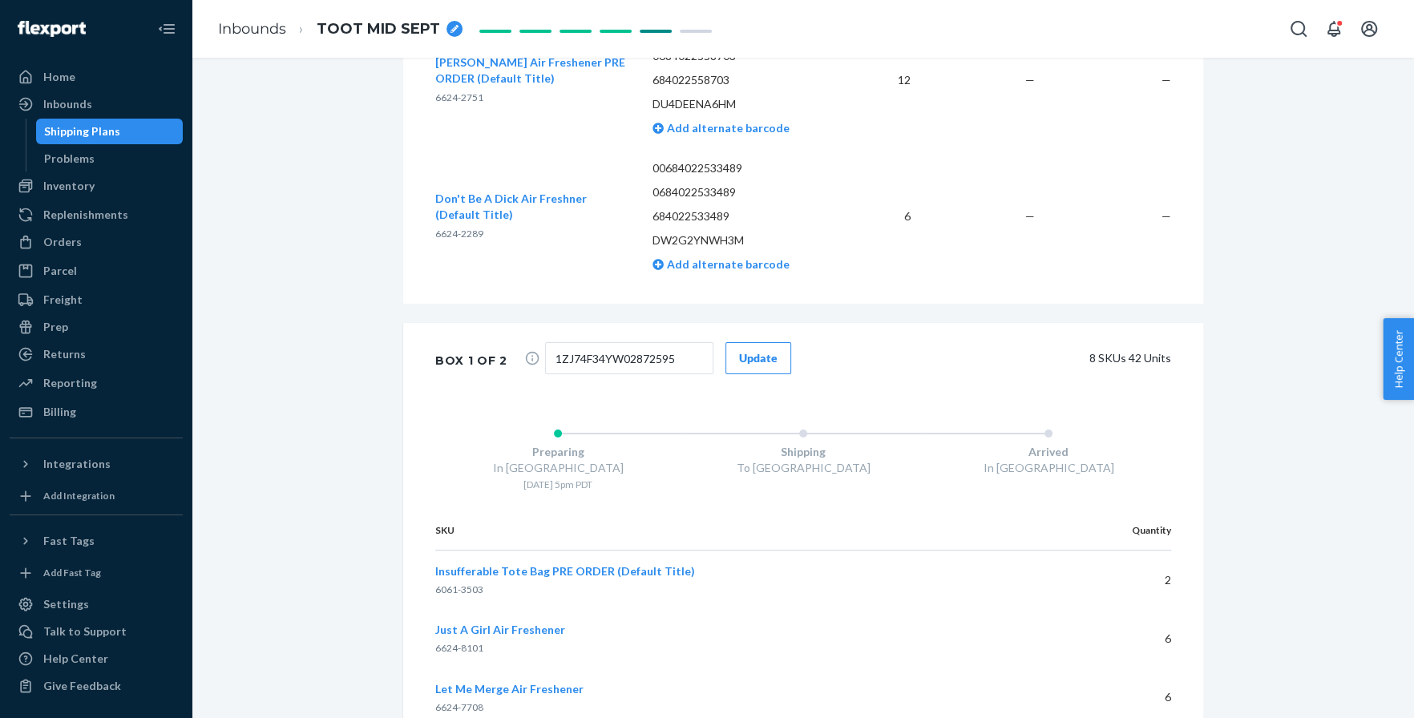
click at [770, 353] on button "Update" at bounding box center [758, 358] width 66 height 32
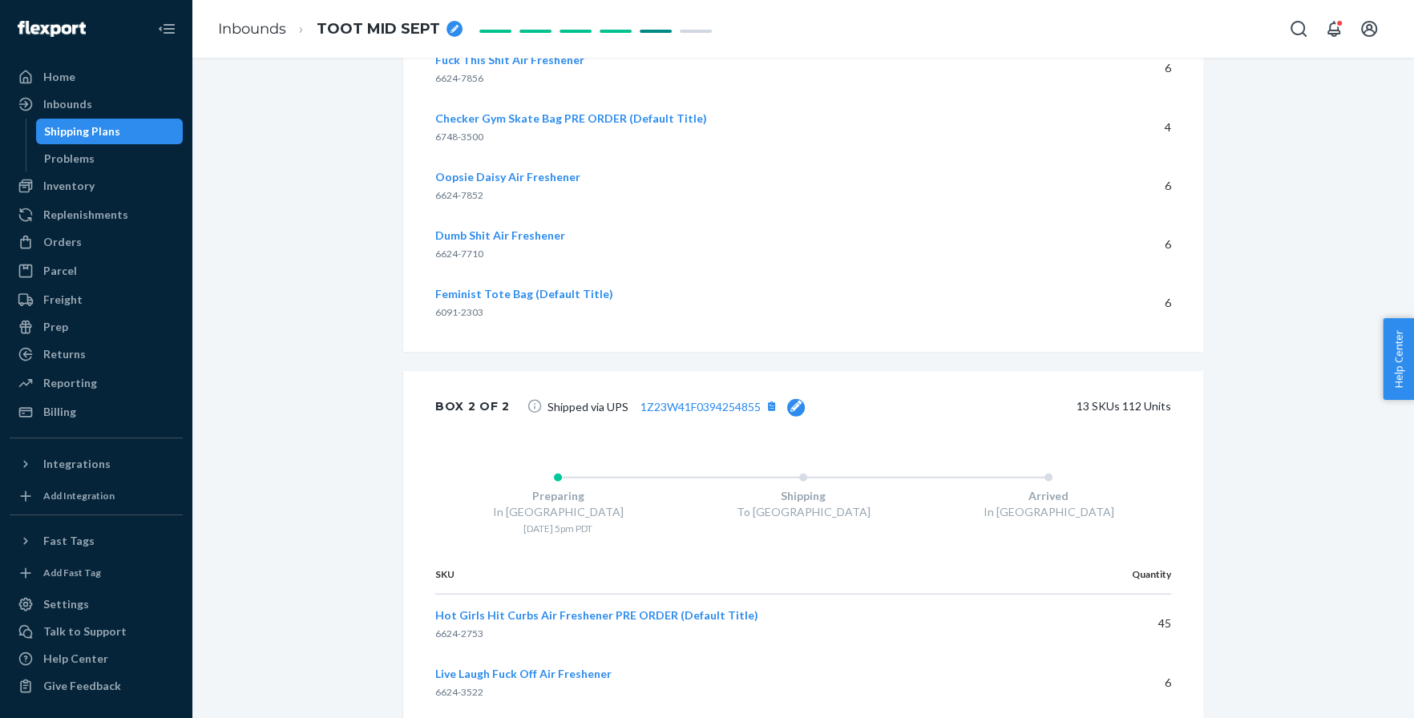
scroll to position [3783, 0]
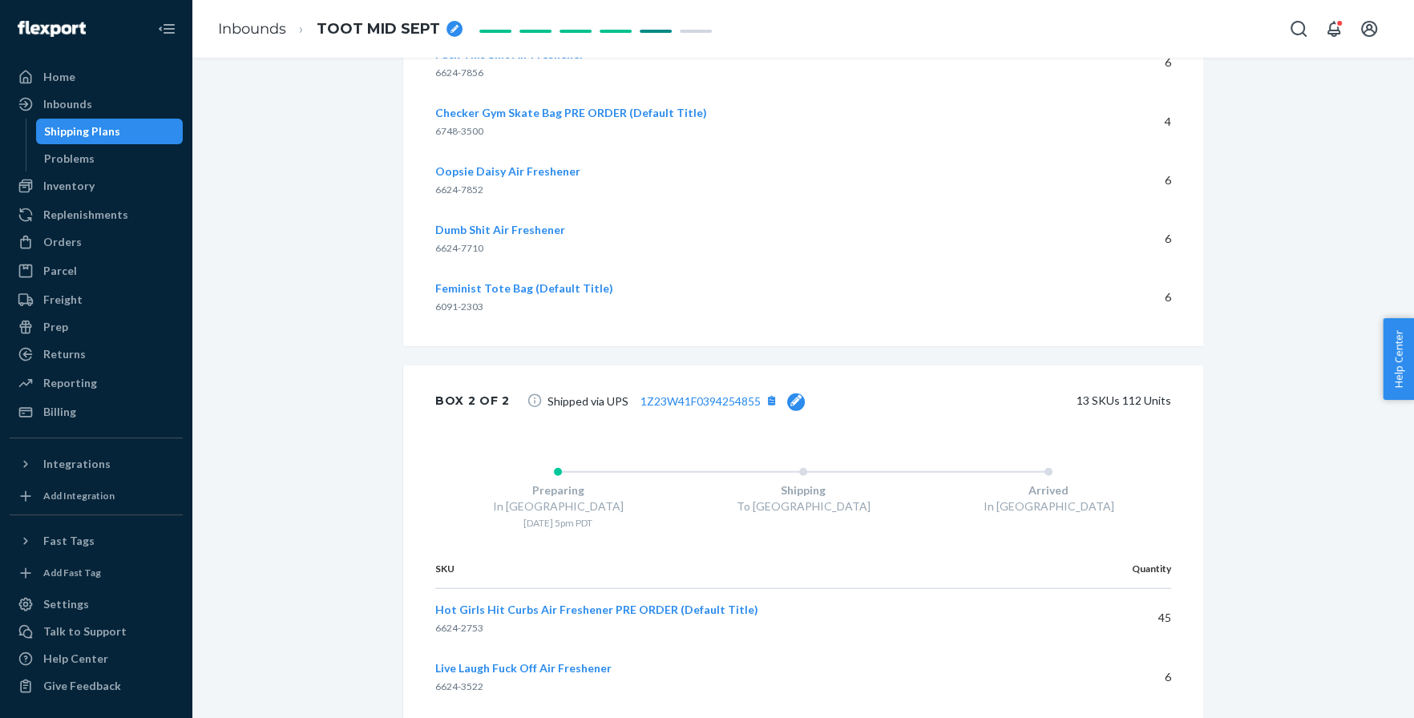
click at [793, 399] on icon at bounding box center [795, 400] width 11 height 11
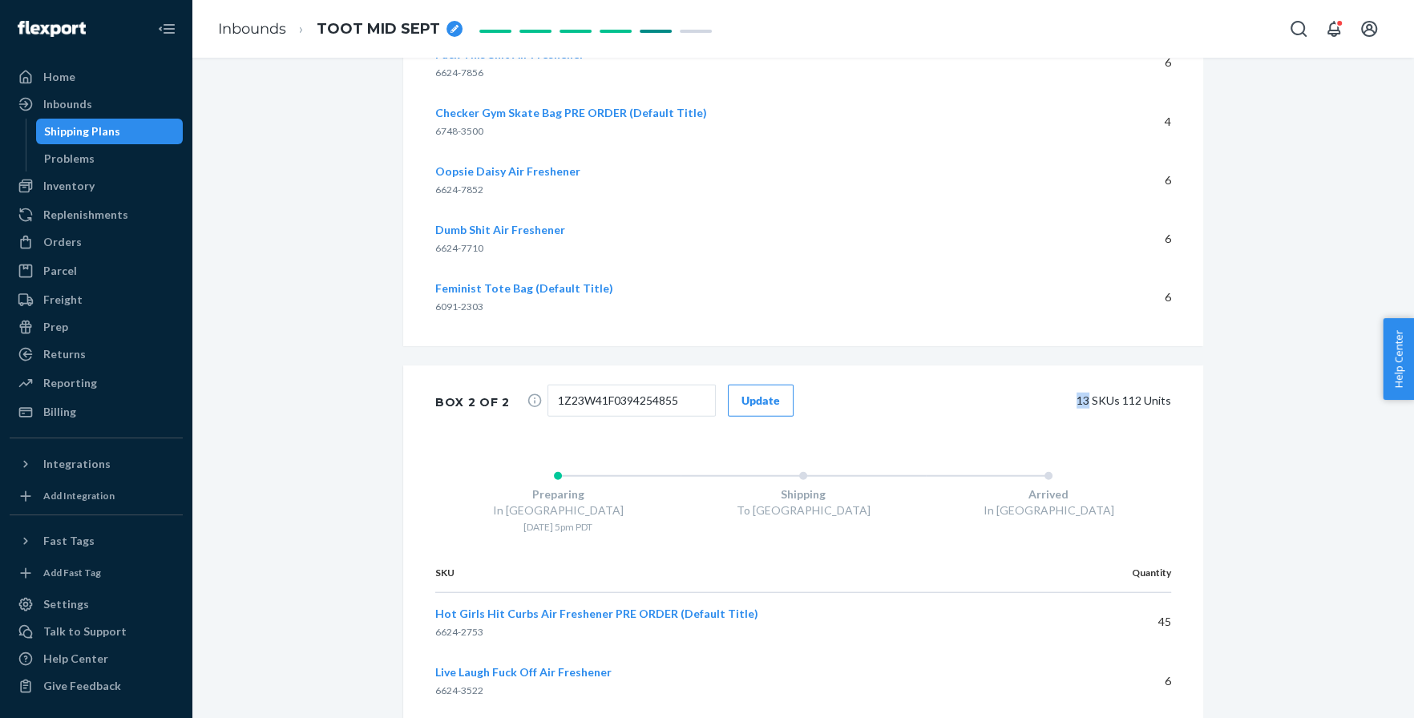
click at [793, 399] on div "1Z23W41F0394254855 Update 13 SKUs 112 Units" at bounding box center [846, 403] width 649 height 36
click at [741, 395] on div "Update" at bounding box center [760, 401] width 38 height 16
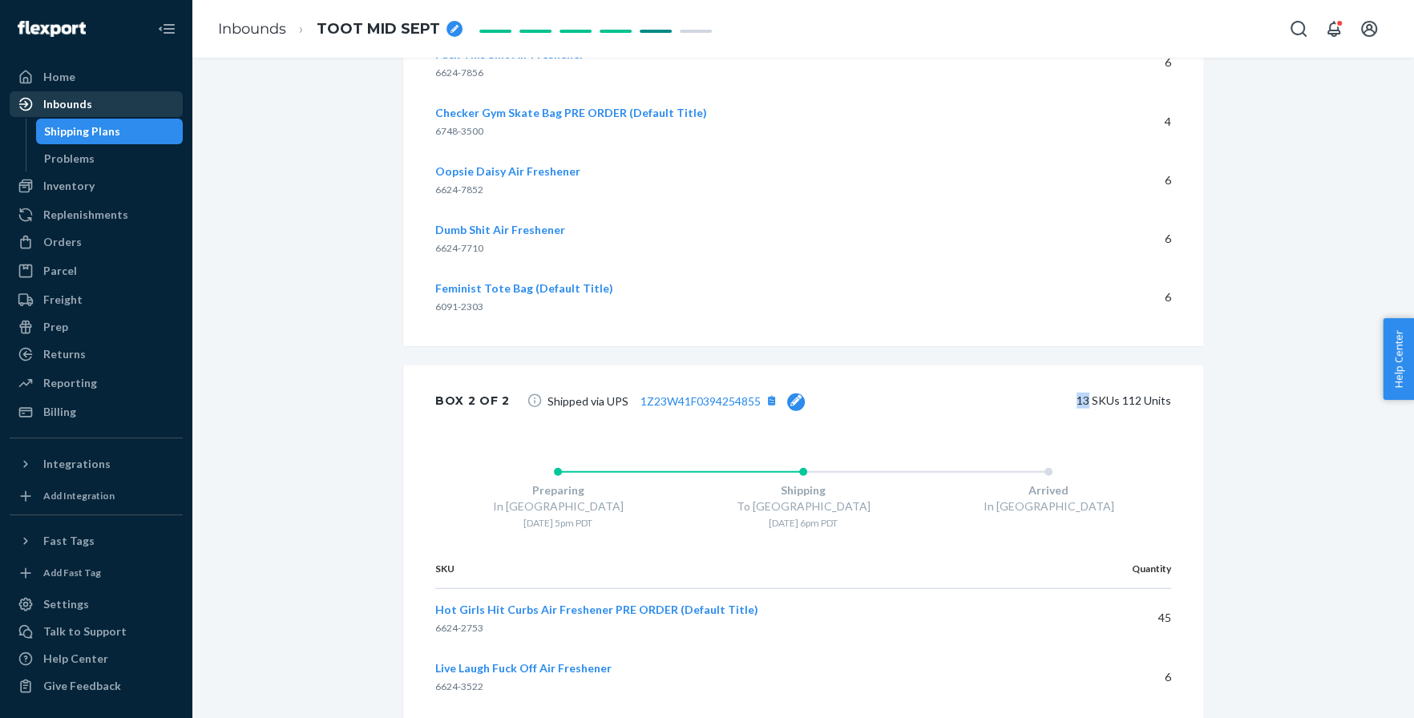
click at [149, 112] on div "Inbounds" at bounding box center [96, 104] width 170 height 22
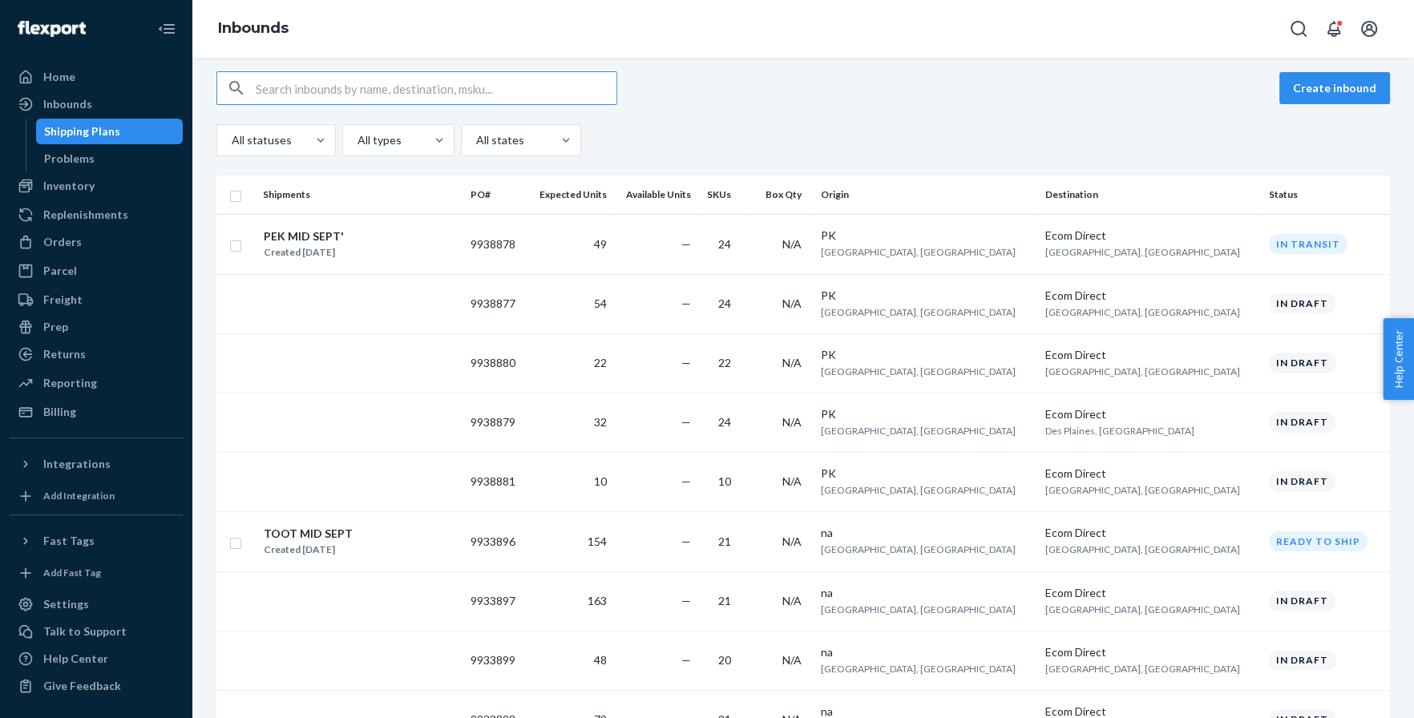
scroll to position [119, 0]
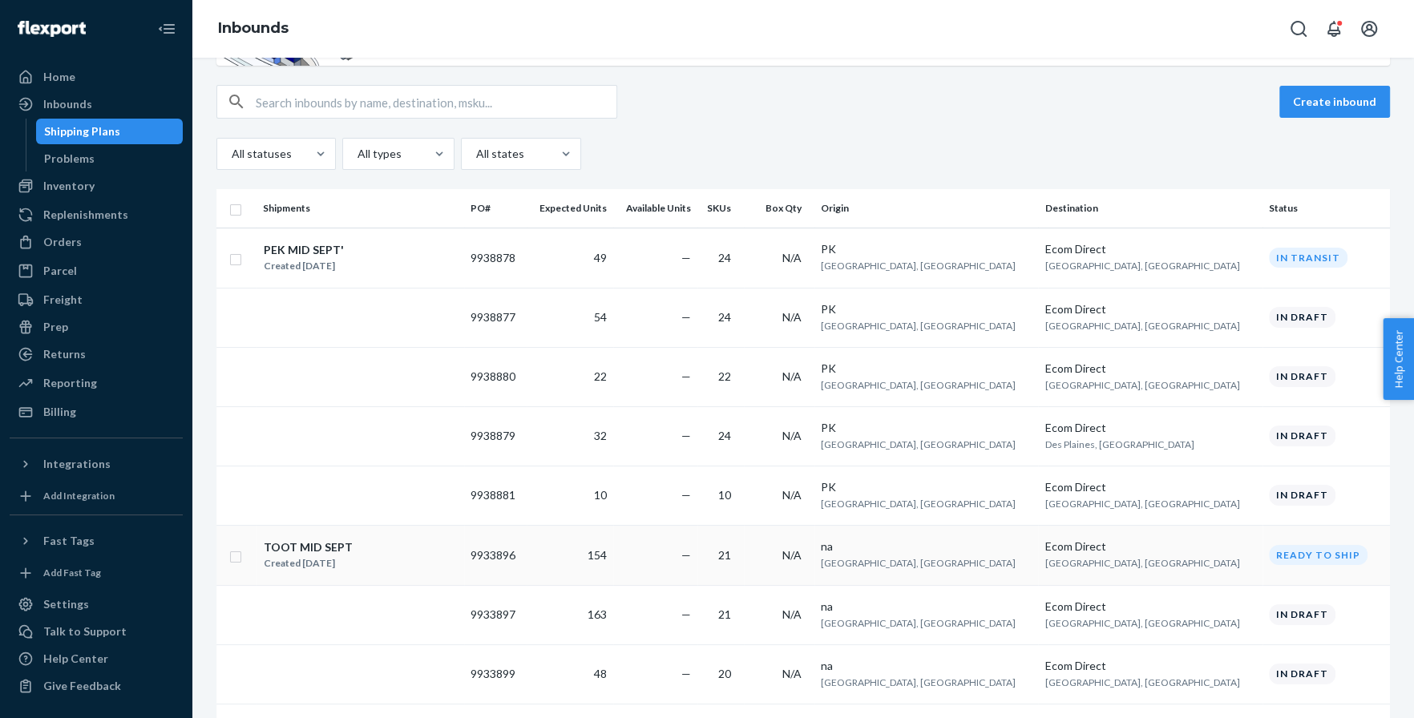
click at [431, 554] on div "TOOT MID SEPT Created [DATE]" at bounding box center [360, 556] width 195 height 34
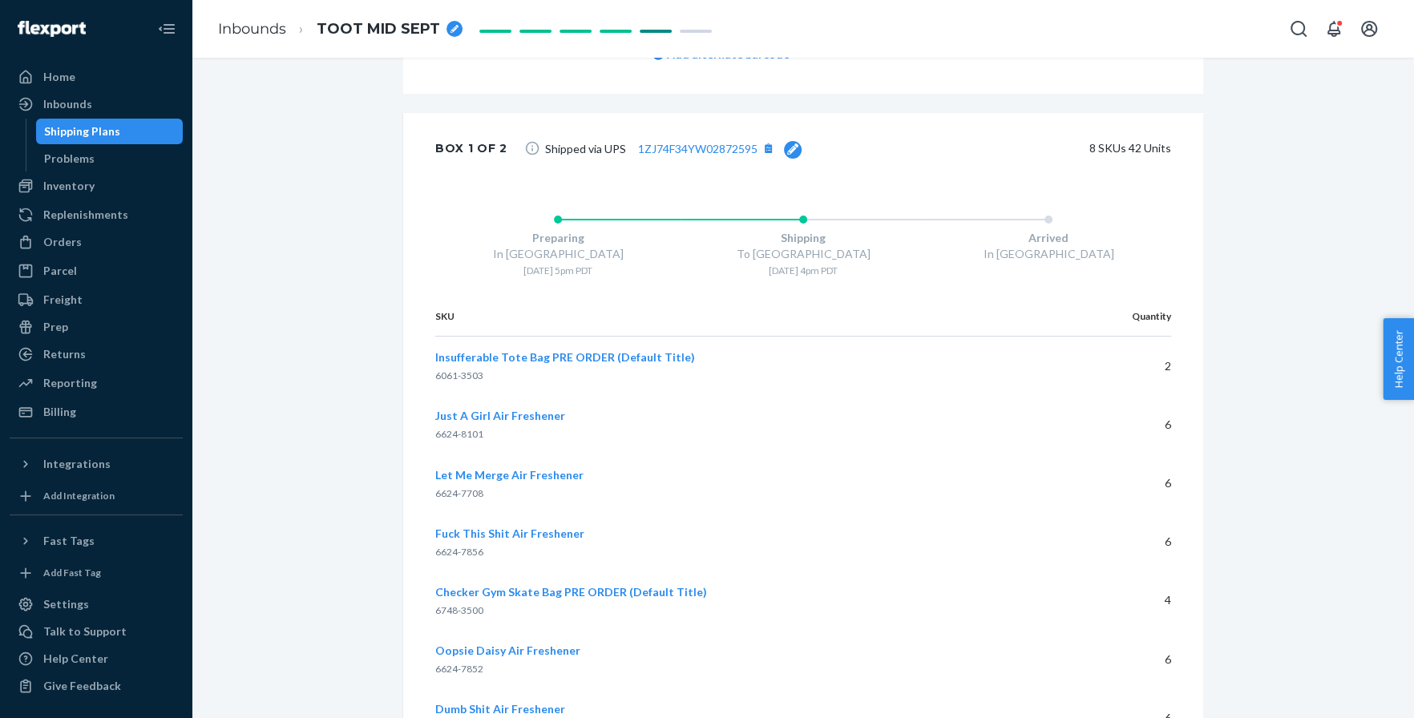
scroll to position [3287, 0]
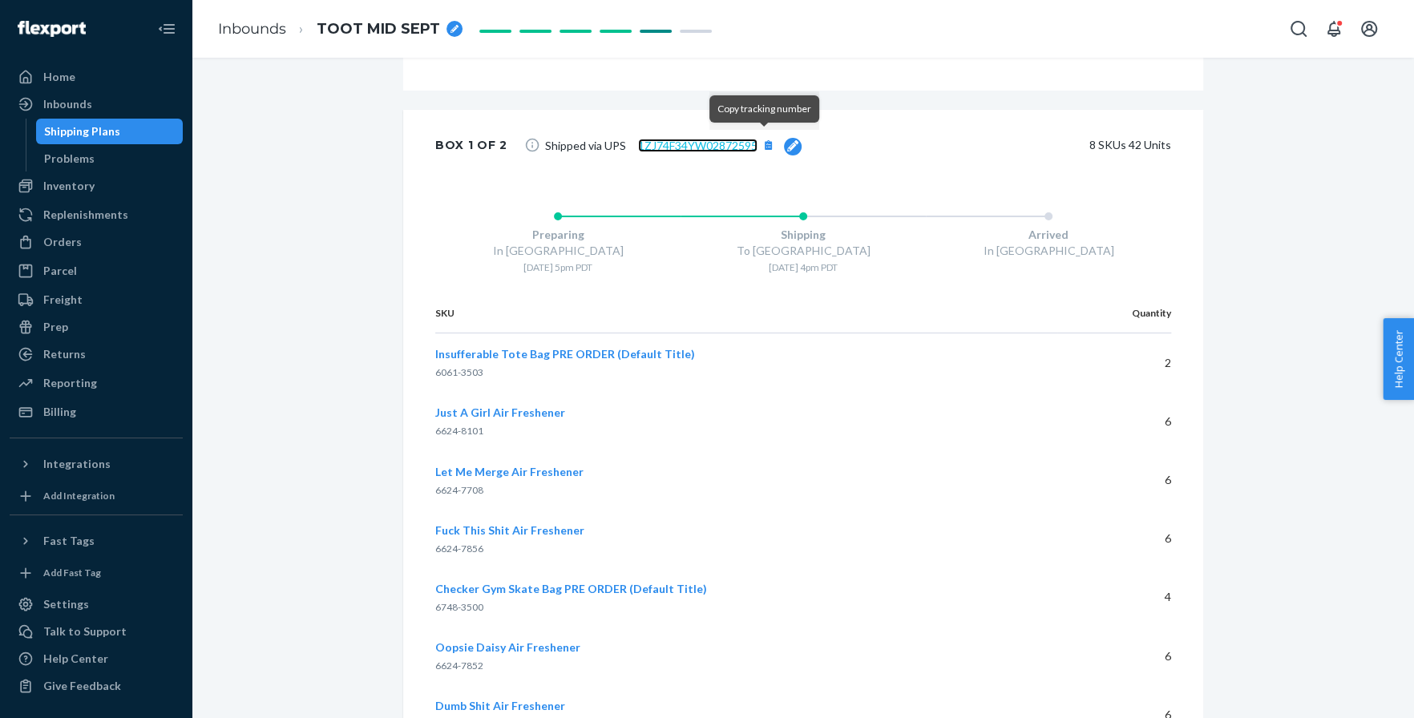
click at [701, 140] on link "1ZJ74F34YW02872595" at bounding box center [697, 146] width 119 height 14
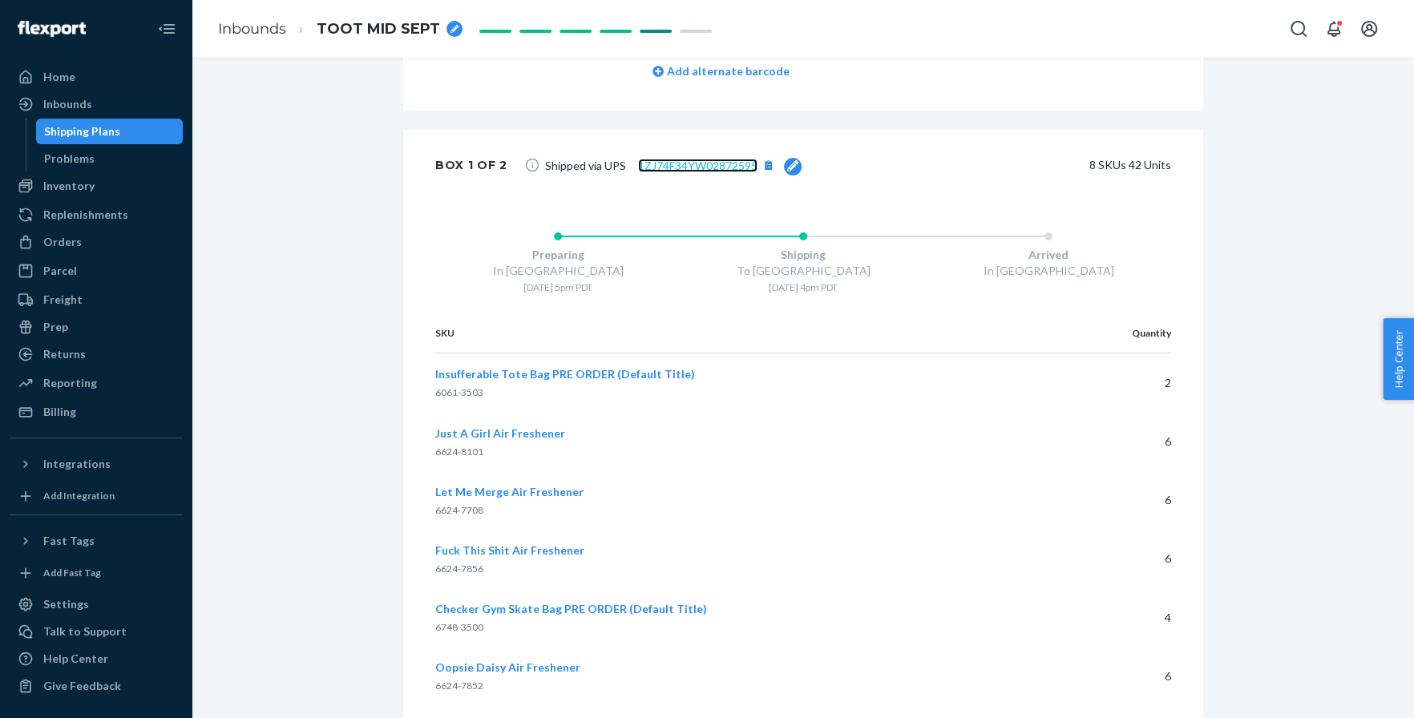
scroll to position [3310, 0]
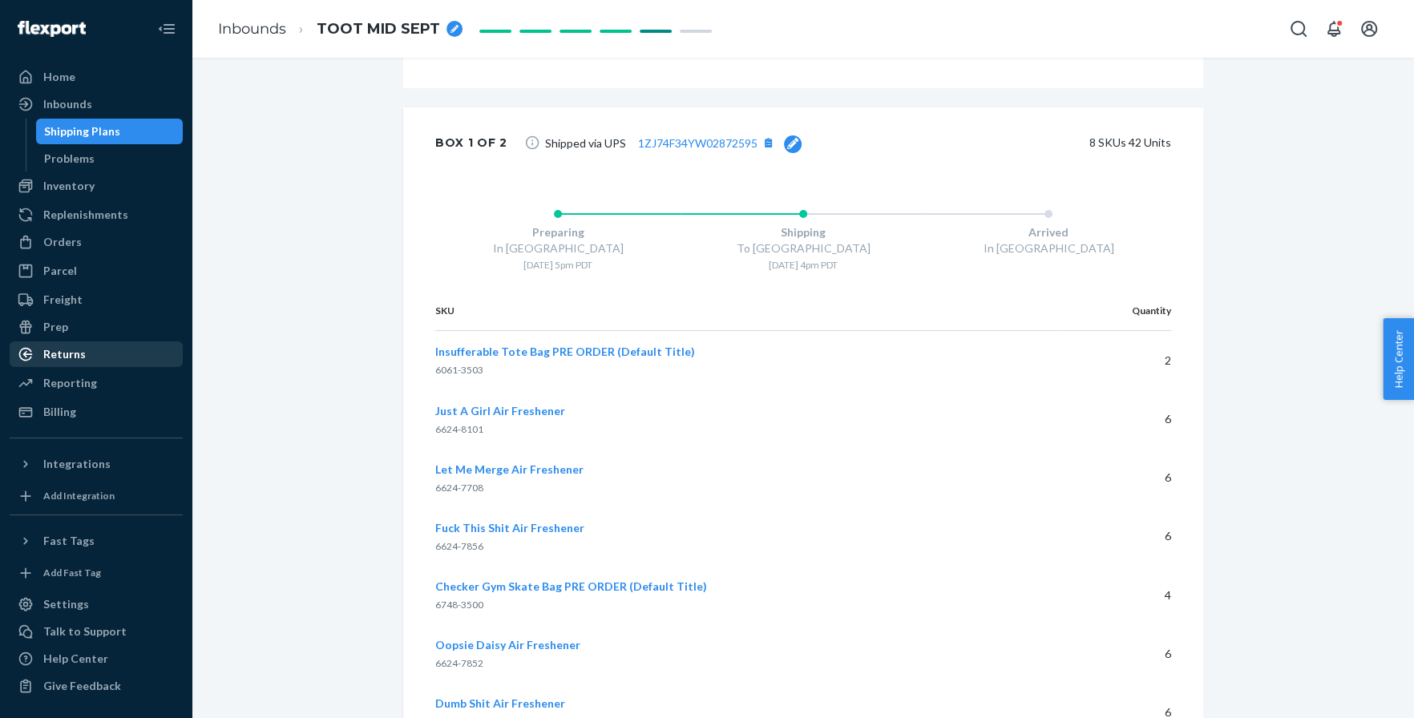
click at [80, 361] on div "Returns" at bounding box center [64, 354] width 42 height 16
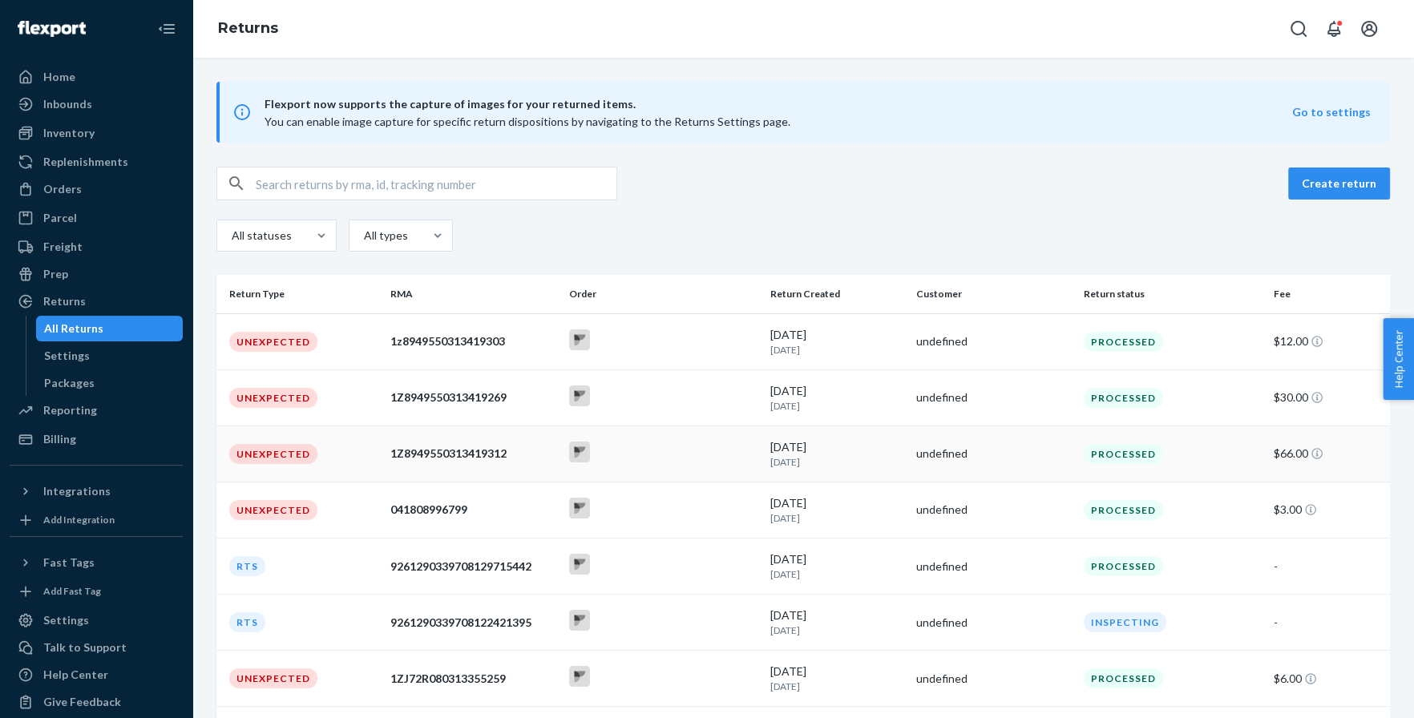
click at [334, 456] on td "Unexpected" at bounding box center [299, 454] width 167 height 56
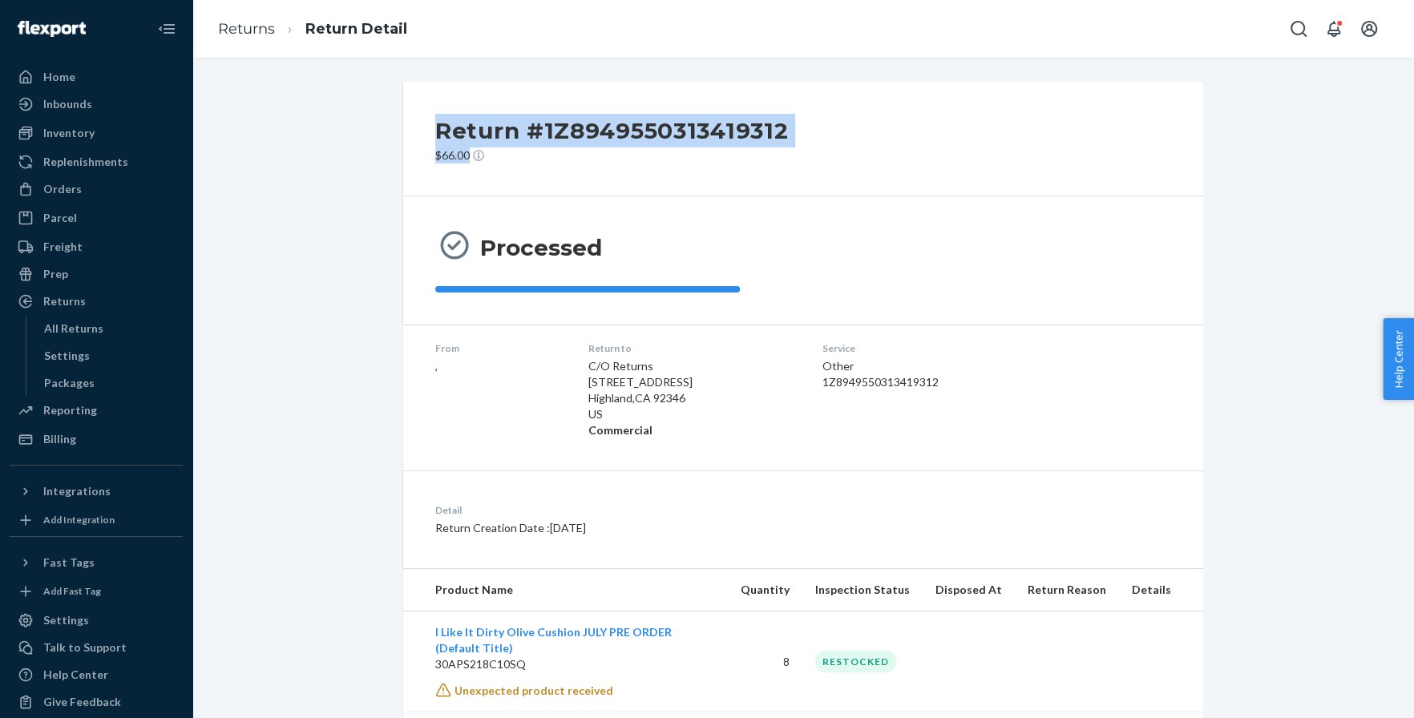
drag, startPoint x: 430, startPoint y: 126, endPoint x: 506, endPoint y: 163, distance: 84.6
click at [506, 163] on div "Return #1Z8949550313419312 $66.00" at bounding box center [803, 139] width 800 height 115
copy div "Return #1Z8949550313419312 $66.00"
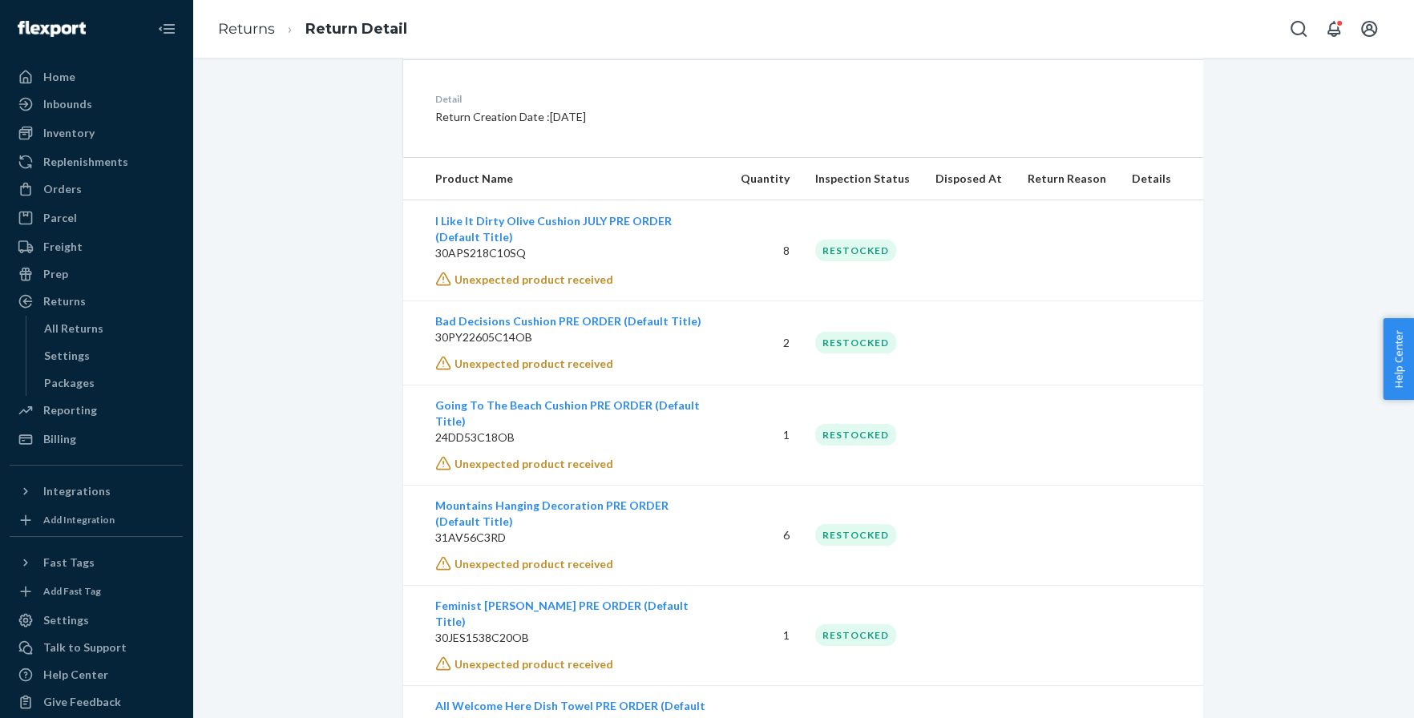
scroll to position [437, 0]
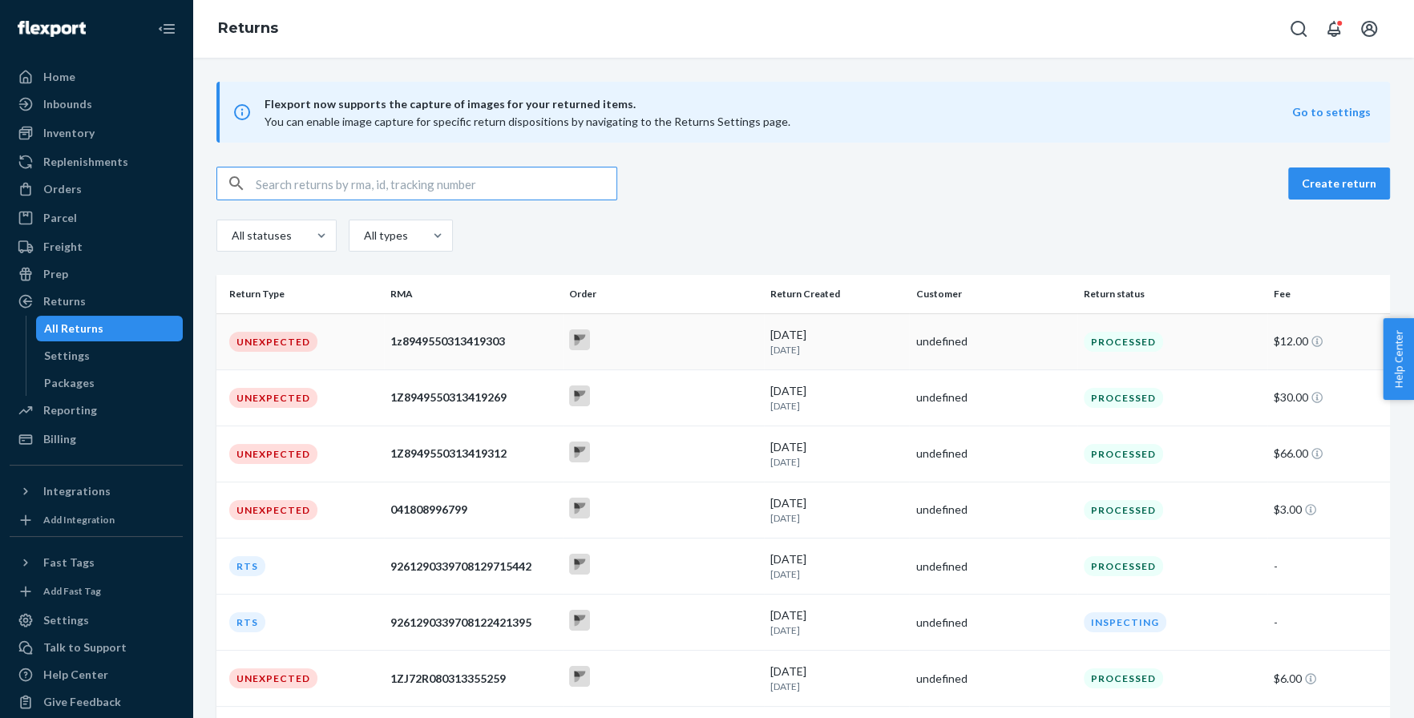
click at [343, 347] on td "Unexpected" at bounding box center [299, 341] width 167 height 56
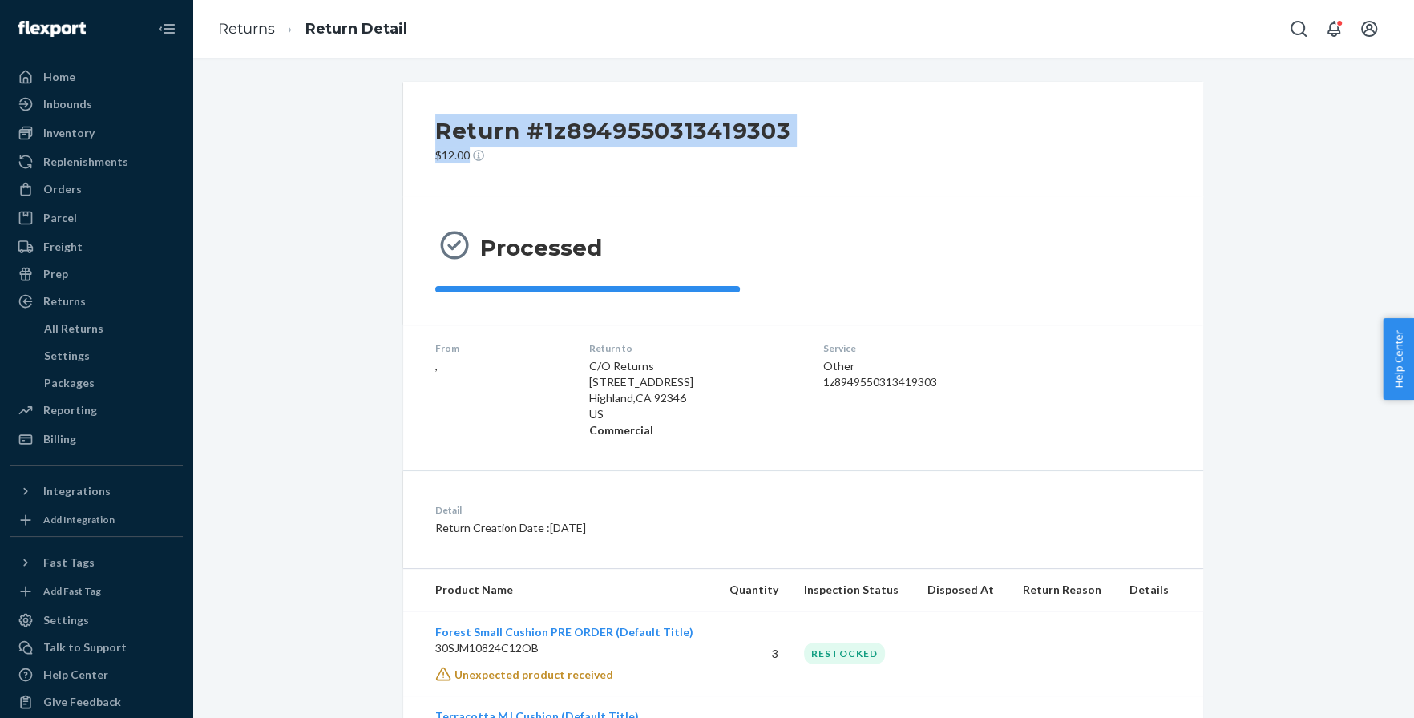
drag, startPoint x: 486, startPoint y: 148, endPoint x: 439, endPoint y: 131, distance: 49.4
click at [439, 131] on div "Return #1z8949550313419303 $12.00" at bounding box center [612, 139] width 354 height 50
copy div "Return #1z8949550313419303 $12.00"
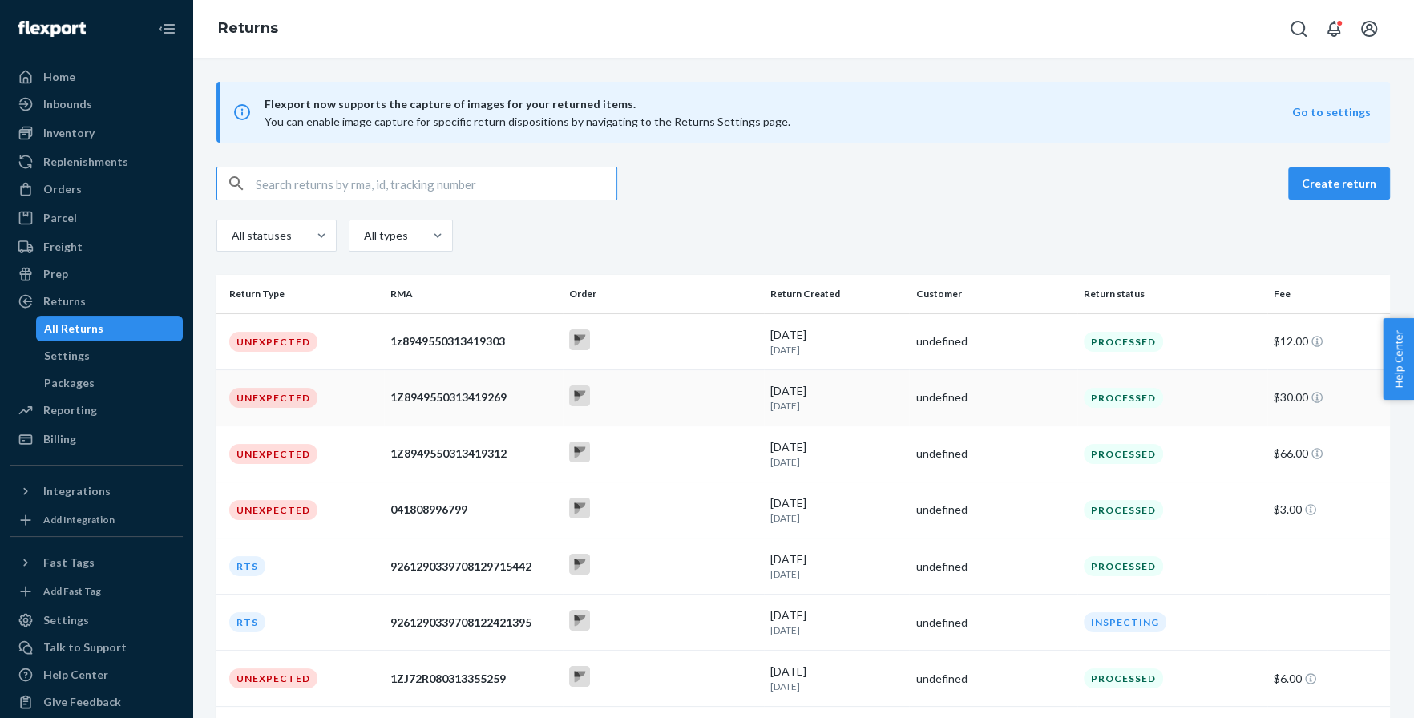
click at [280, 401] on div "Unexpected" at bounding box center [273, 398] width 88 height 20
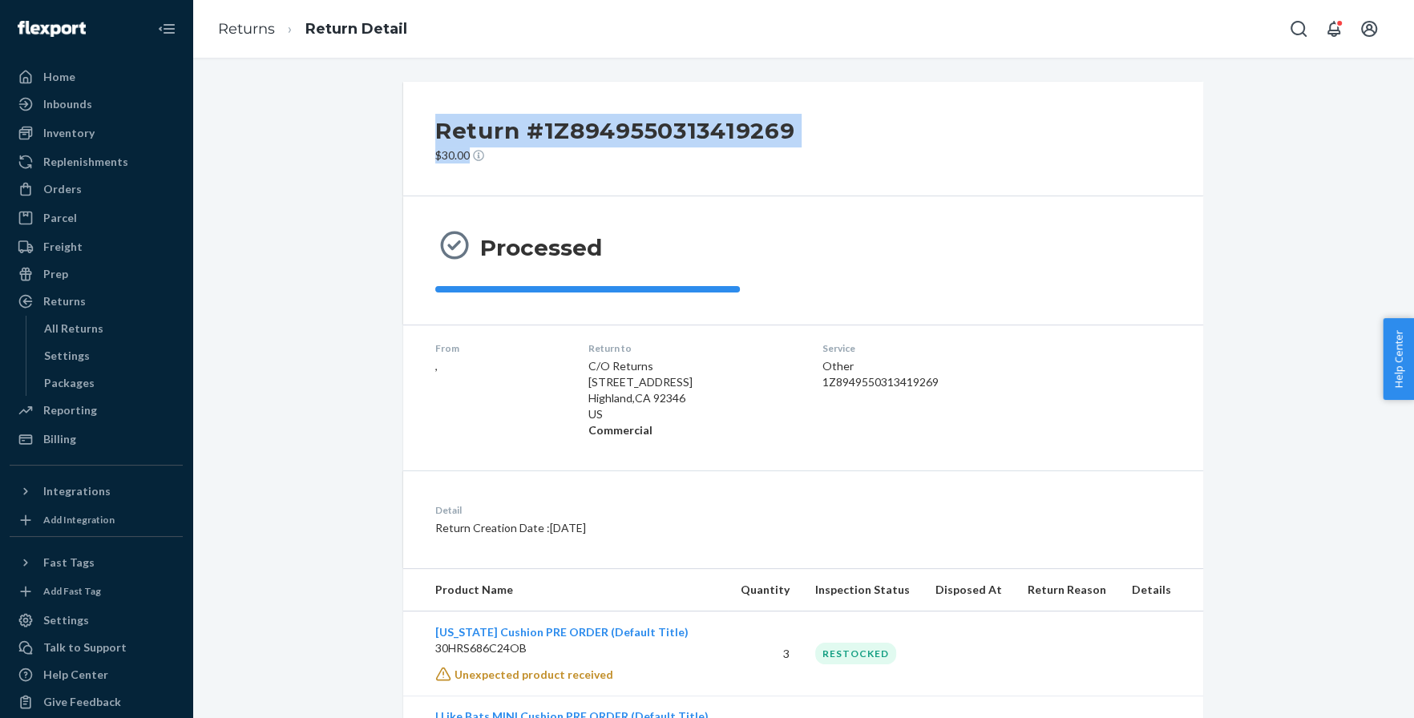
drag, startPoint x: 522, startPoint y: 159, endPoint x: 433, endPoint y: 127, distance: 94.6
click at [433, 127] on div "Return #1Z8949550313419269 $30.00" at bounding box center [803, 139] width 800 height 115
copy div "Return #1Z8949550313419269 $30.00"
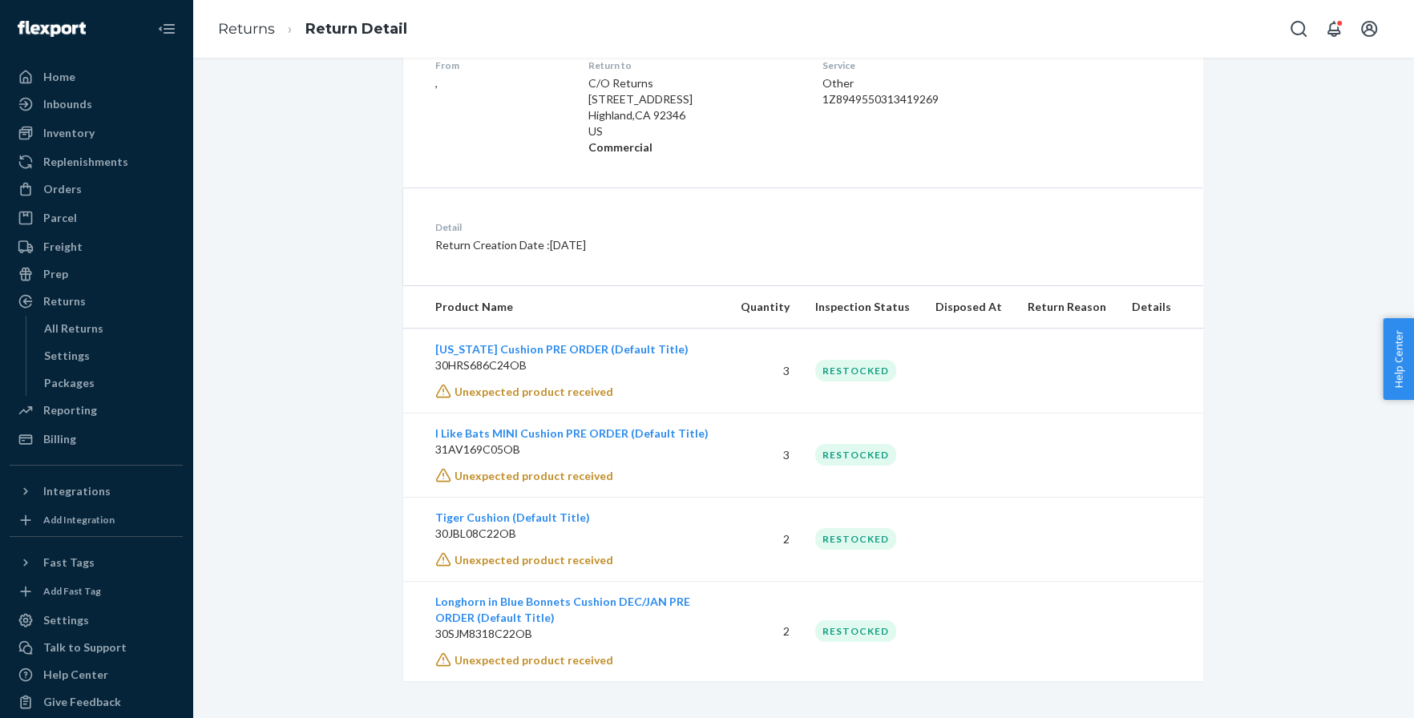
scroll to position [284, 0]
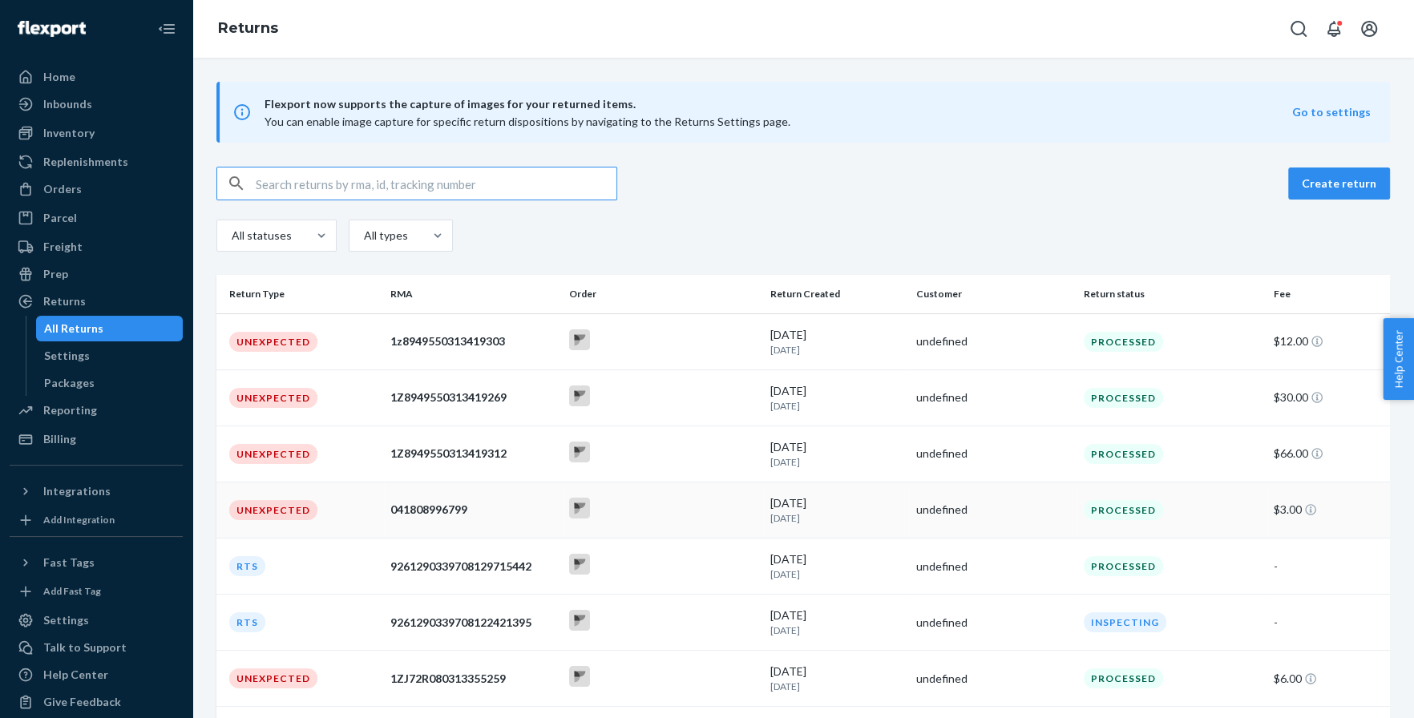
click at [313, 495] on td "Unexpected" at bounding box center [299, 510] width 167 height 56
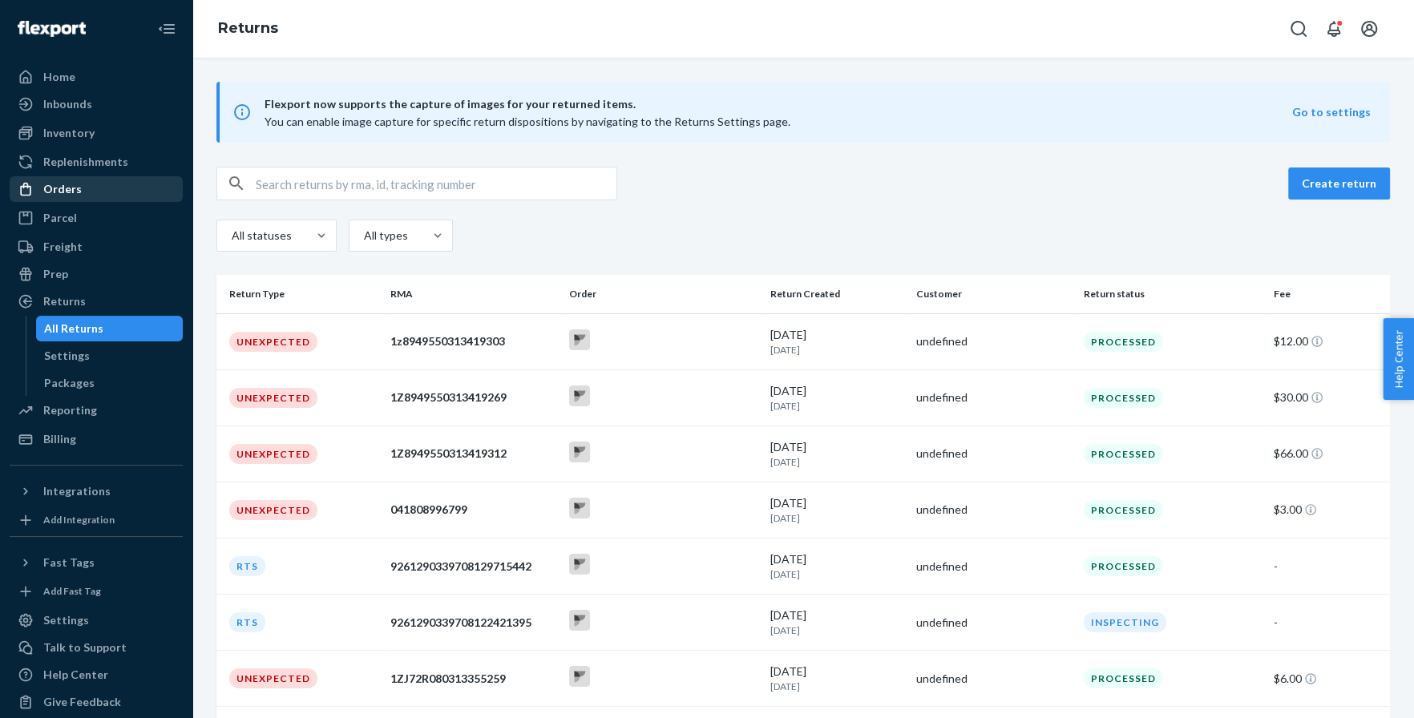
click at [83, 184] on div "Orders" at bounding box center [96, 189] width 170 height 22
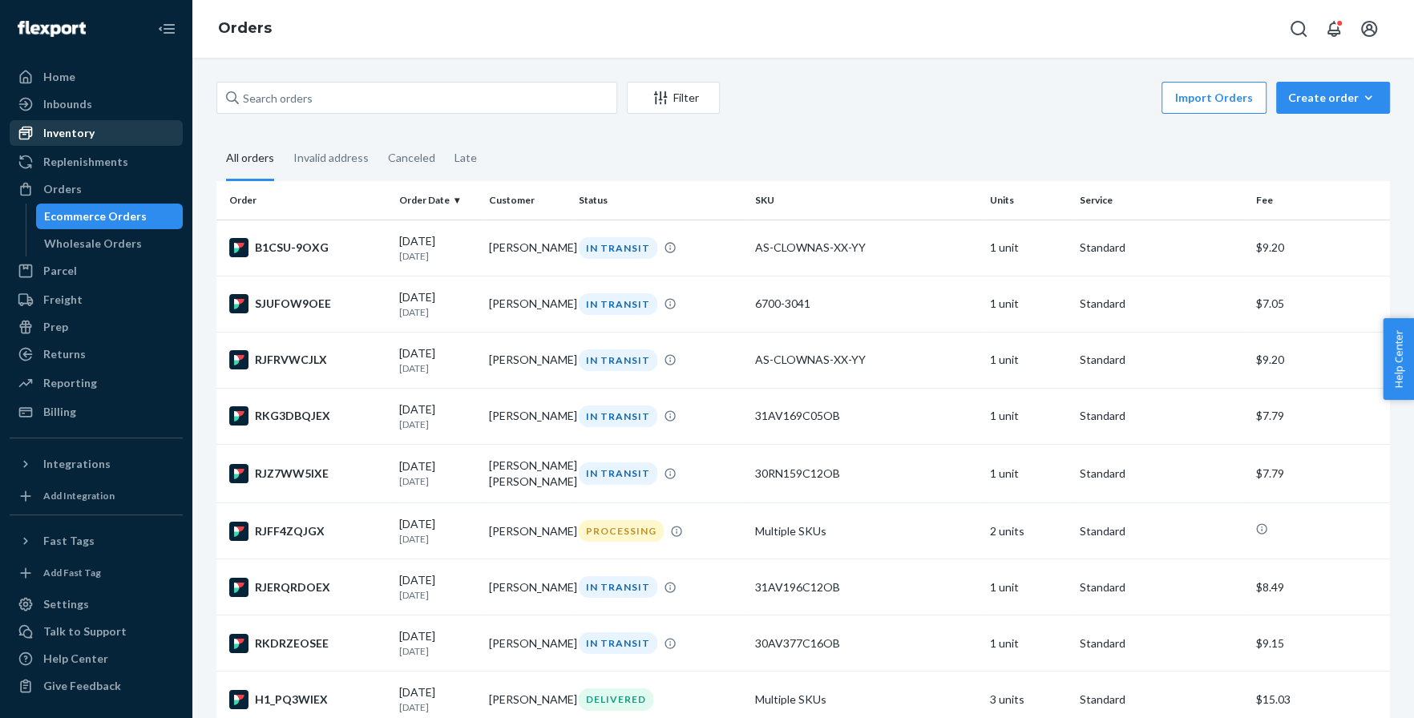
click at [143, 123] on div "Inventory" at bounding box center [96, 133] width 170 height 22
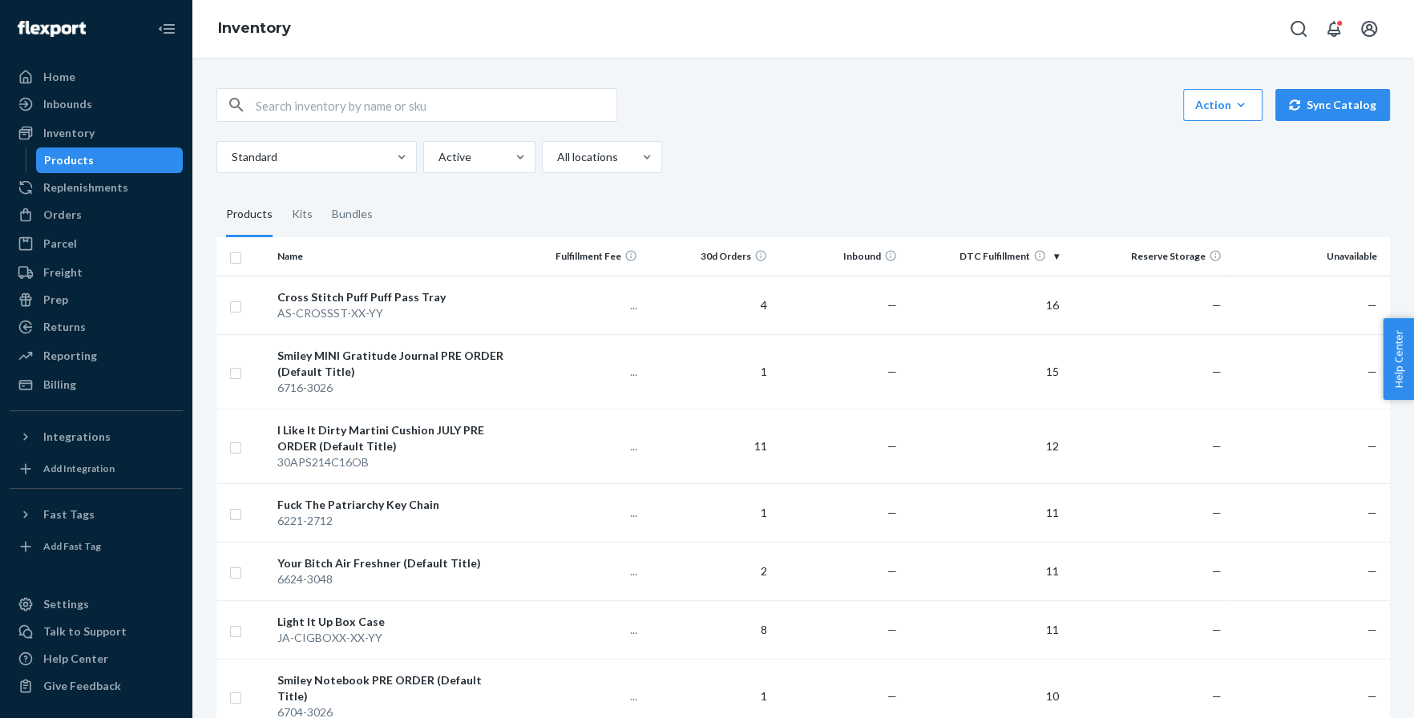
click at [341, 106] on input "text" at bounding box center [436, 105] width 361 height 32
paste input "30AV340C14OB"
type input "30AV340C14OB"
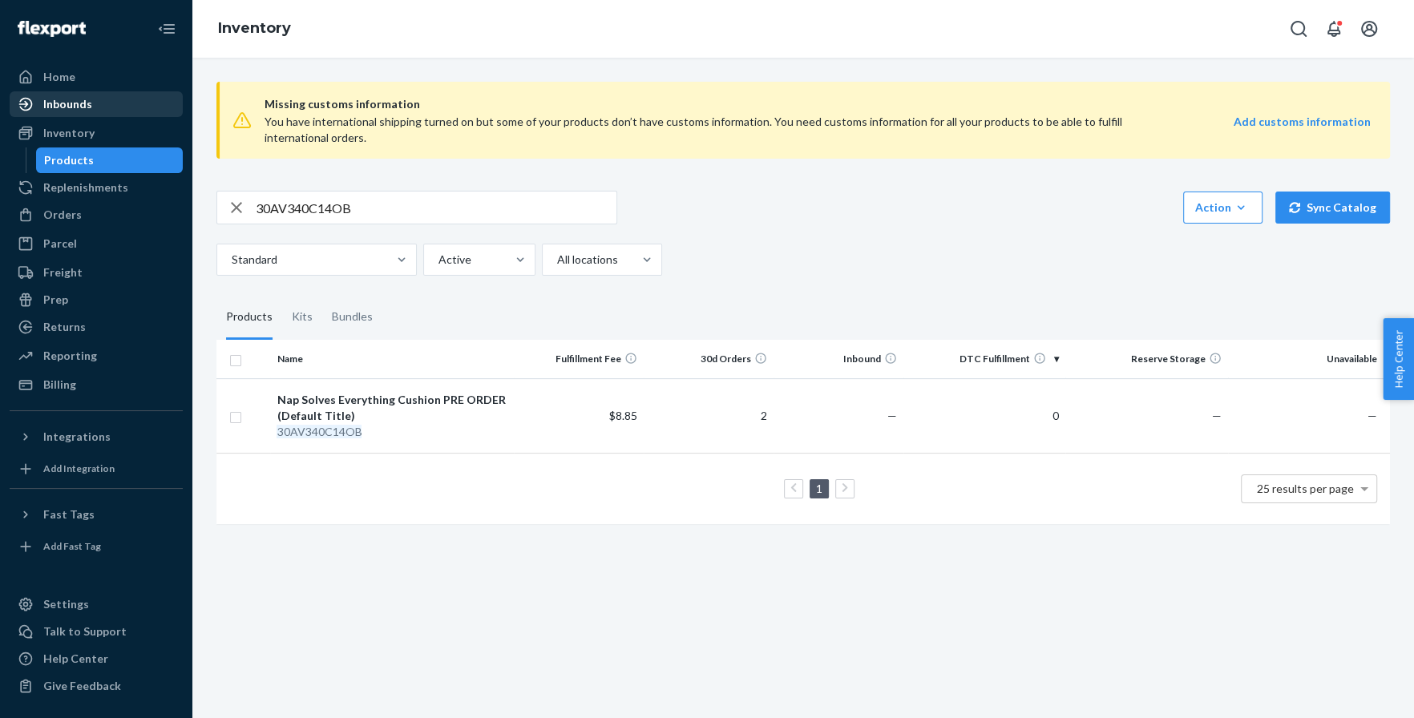
click at [123, 103] on div "Inbounds" at bounding box center [96, 104] width 170 height 22
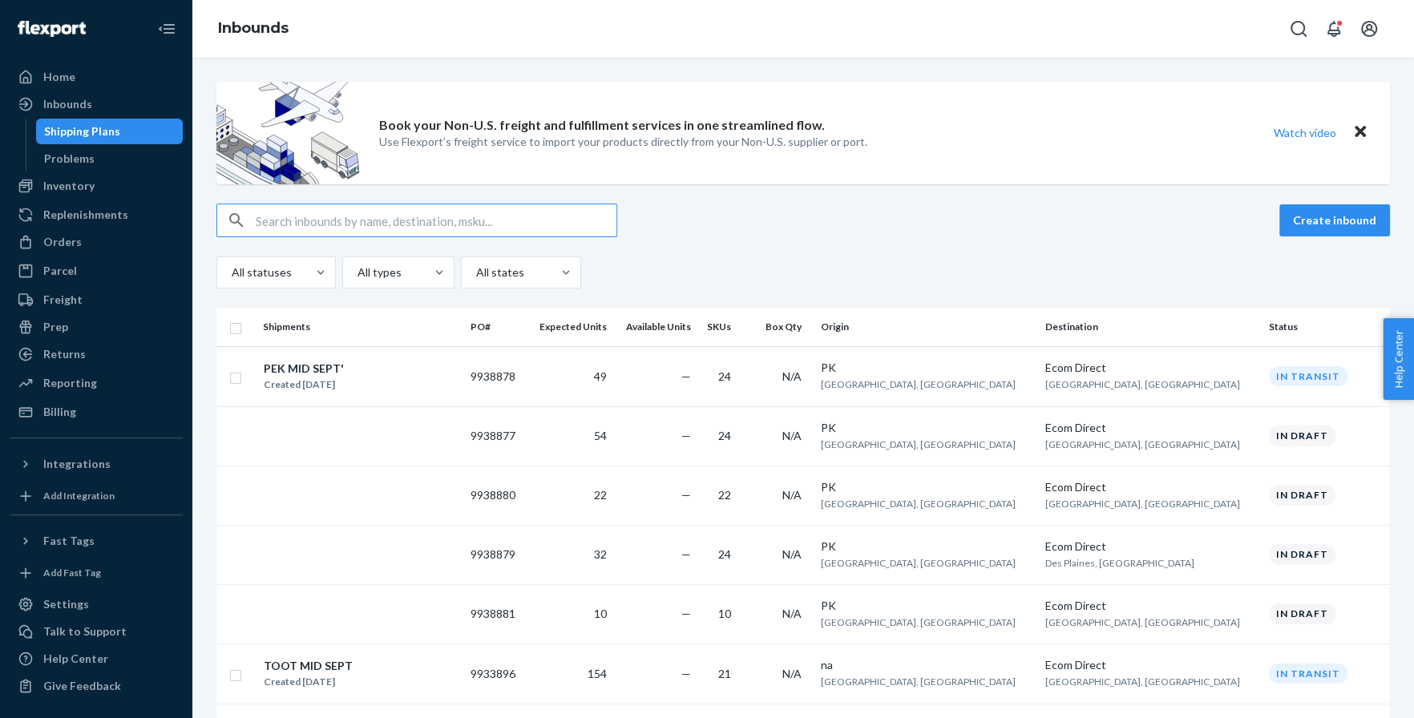
click at [1360, 135] on icon "Close" at bounding box center [1359, 131] width 11 height 19
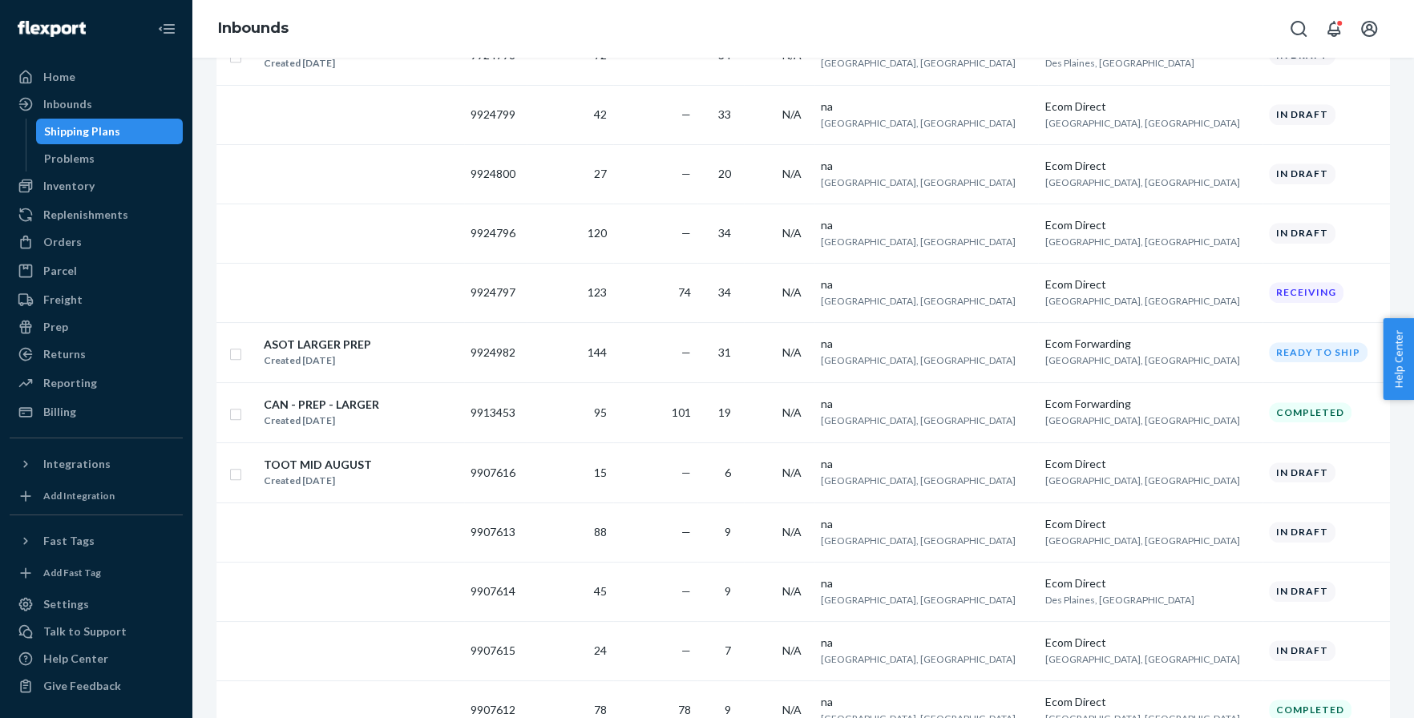
scroll to position [855, 0]
click at [71, 180] on div "Inventory" at bounding box center [68, 186] width 51 height 16
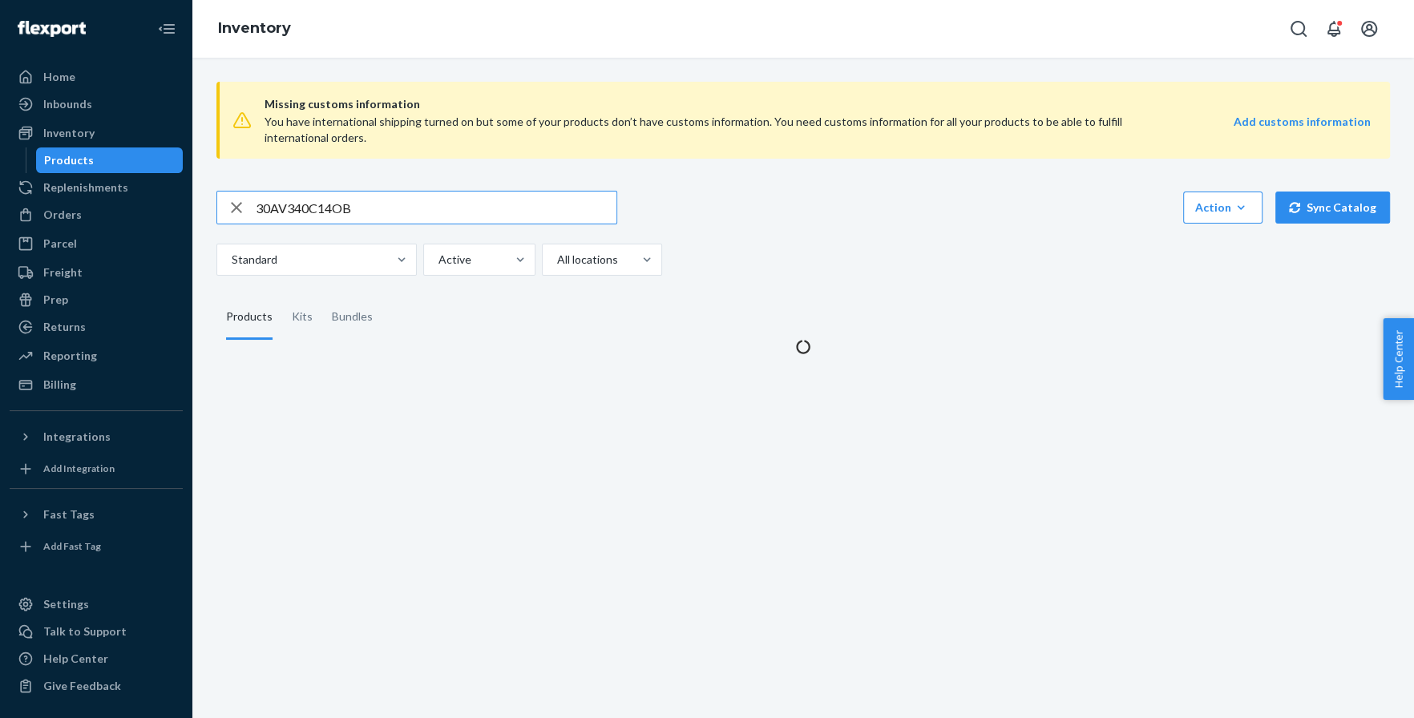
click at [320, 201] on input "30AV340C14OB" at bounding box center [436, 208] width 361 height 32
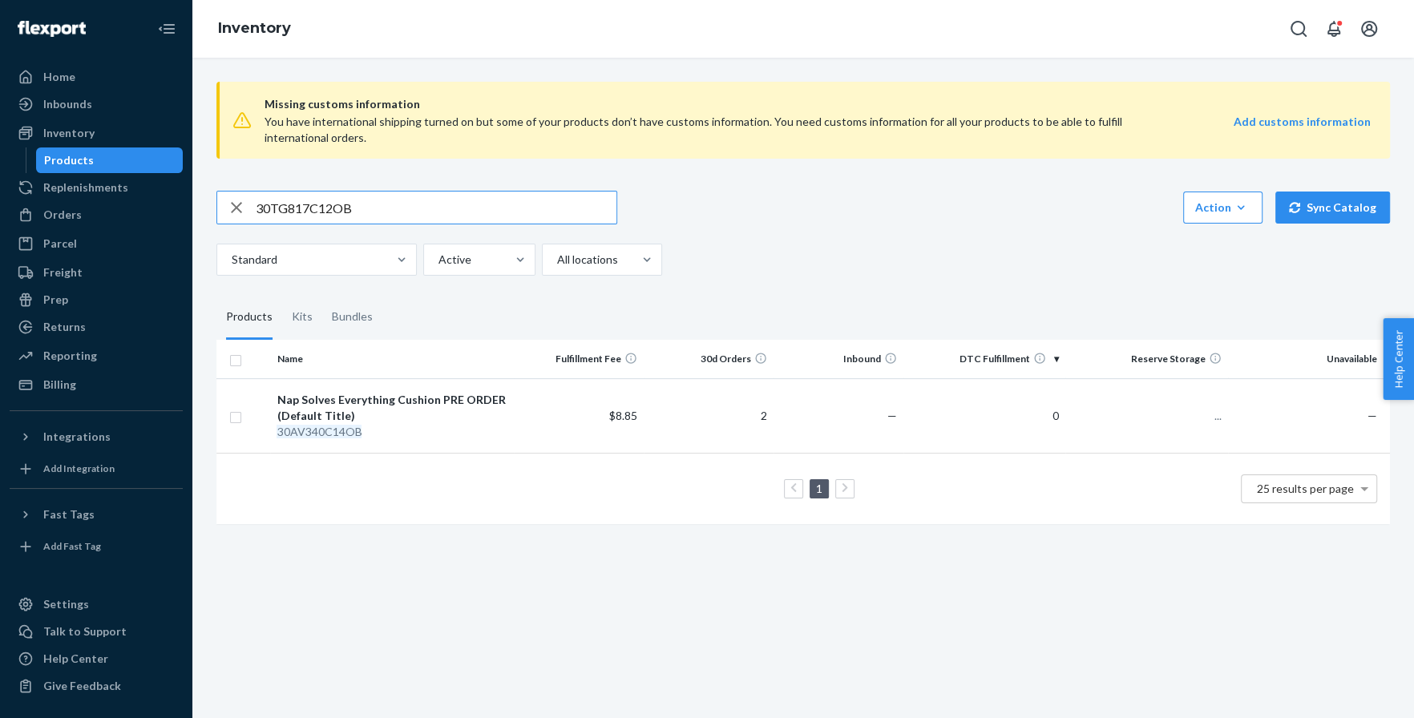
type input "30TG817C12OB"
